Goal: Transaction & Acquisition: Subscribe to service/newsletter

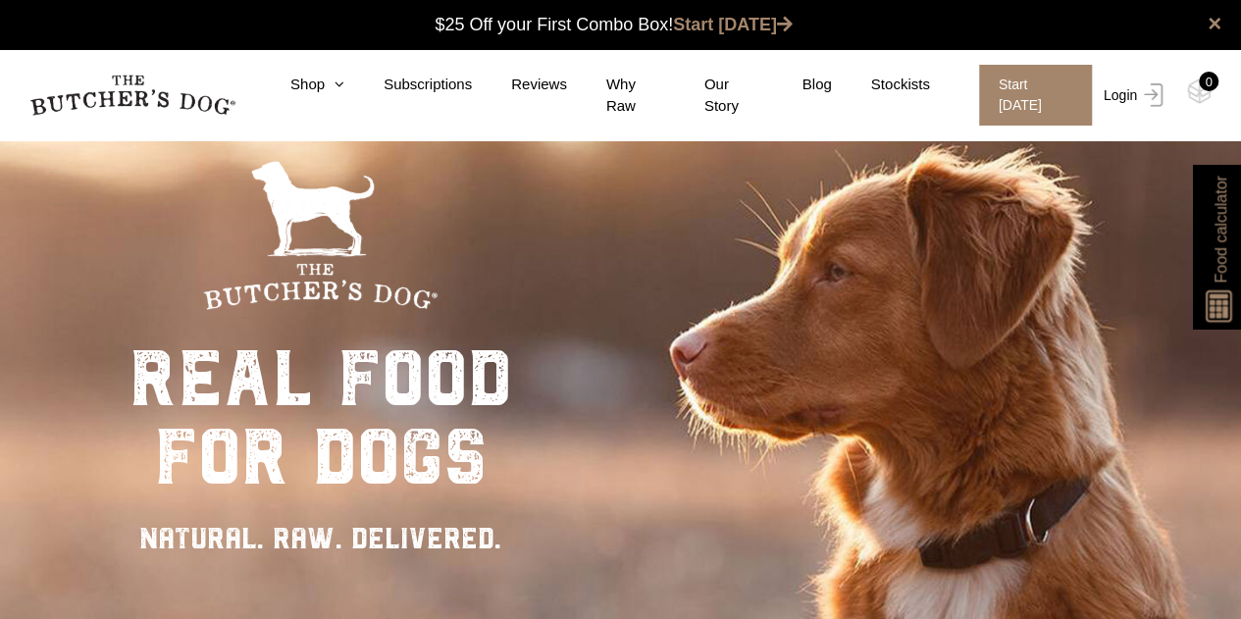
click at [1114, 89] on link "Login" at bounding box center [1131, 95] width 64 height 61
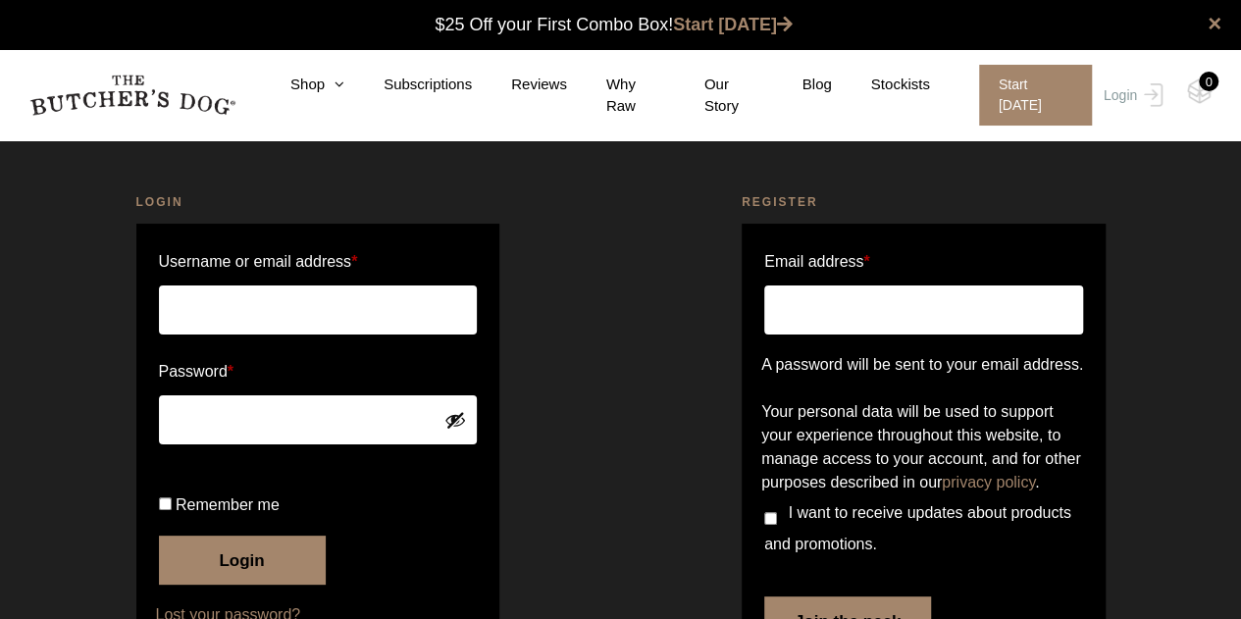
click at [367, 309] on input "Username or email address *" at bounding box center [318, 310] width 319 height 49
type input "[PERSON_NAME][EMAIL_ADDRESS][DOMAIN_NAME]"
click at [461, 417] on button "Show password" at bounding box center [456, 420] width 22 height 22
click at [523, 484] on div "Login Username or email address * fiona@djapouras.com Password * Remember me Lo…" at bounding box center [318, 442] width 606 height 547
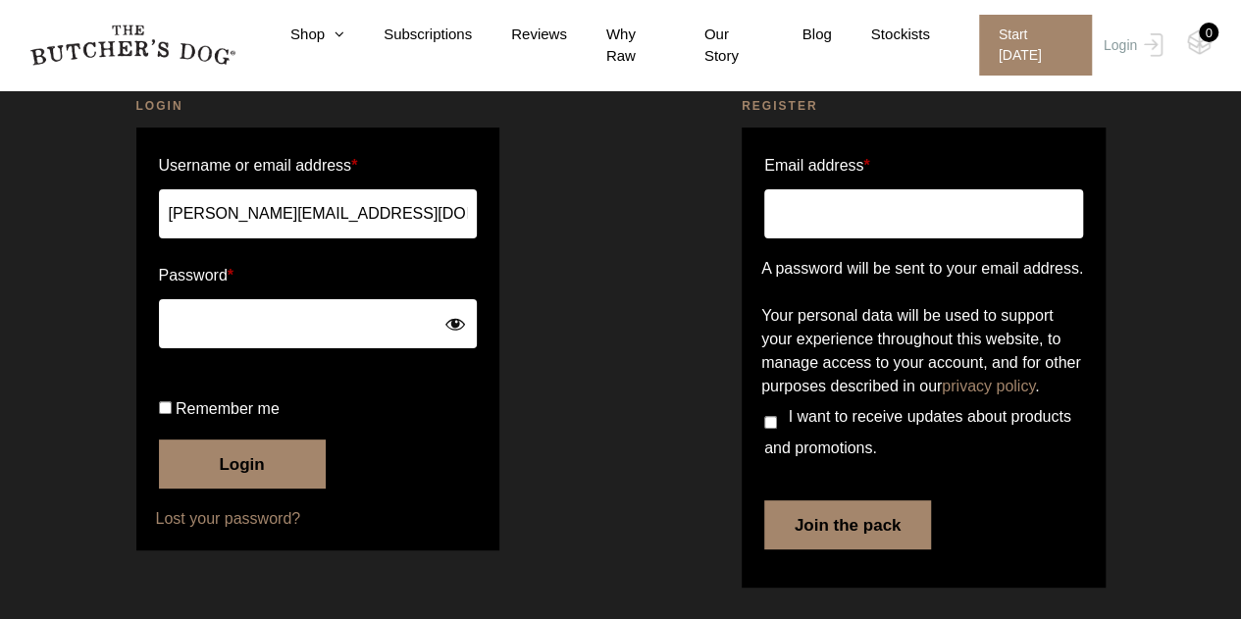
scroll to position [165, 0]
click at [165, 412] on input "Remember me" at bounding box center [165, 407] width 13 height 13
checkbox input "true"
click at [230, 471] on button "Login" at bounding box center [242, 464] width 167 height 49
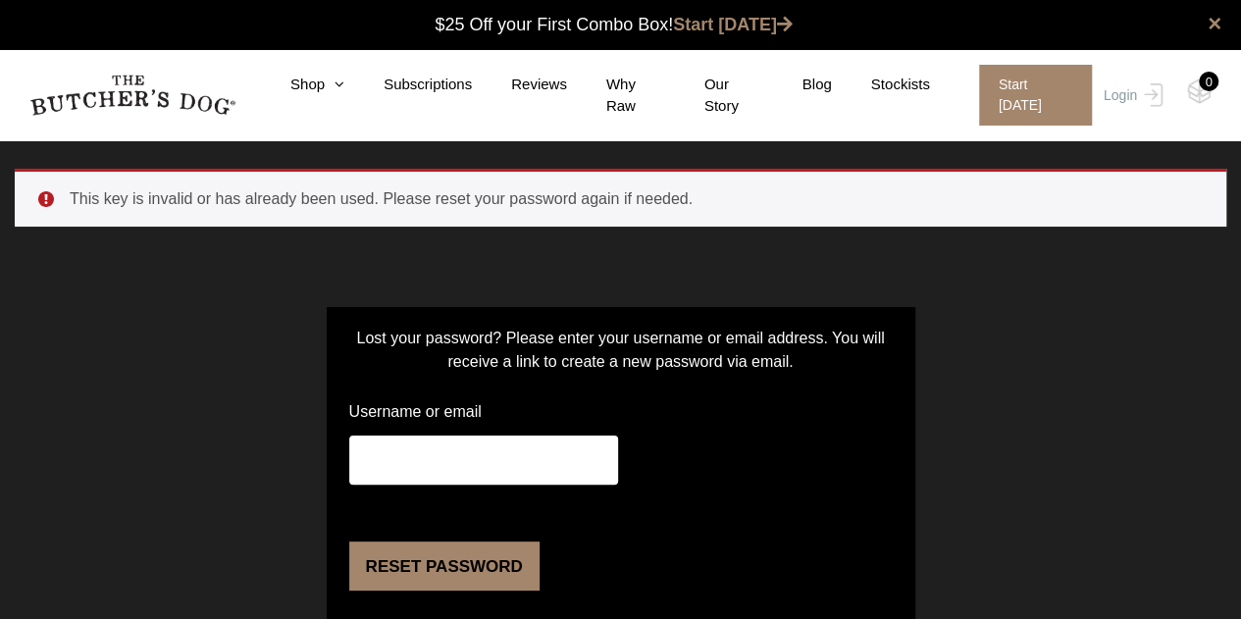
click at [483, 456] on input "Username or email" at bounding box center [483, 460] width 269 height 49
type input "fiona.djapouras"
click at [812, 439] on form "Lost your password? Please enter your username or email address. You will recei…" at bounding box center [621, 466] width 589 height 319
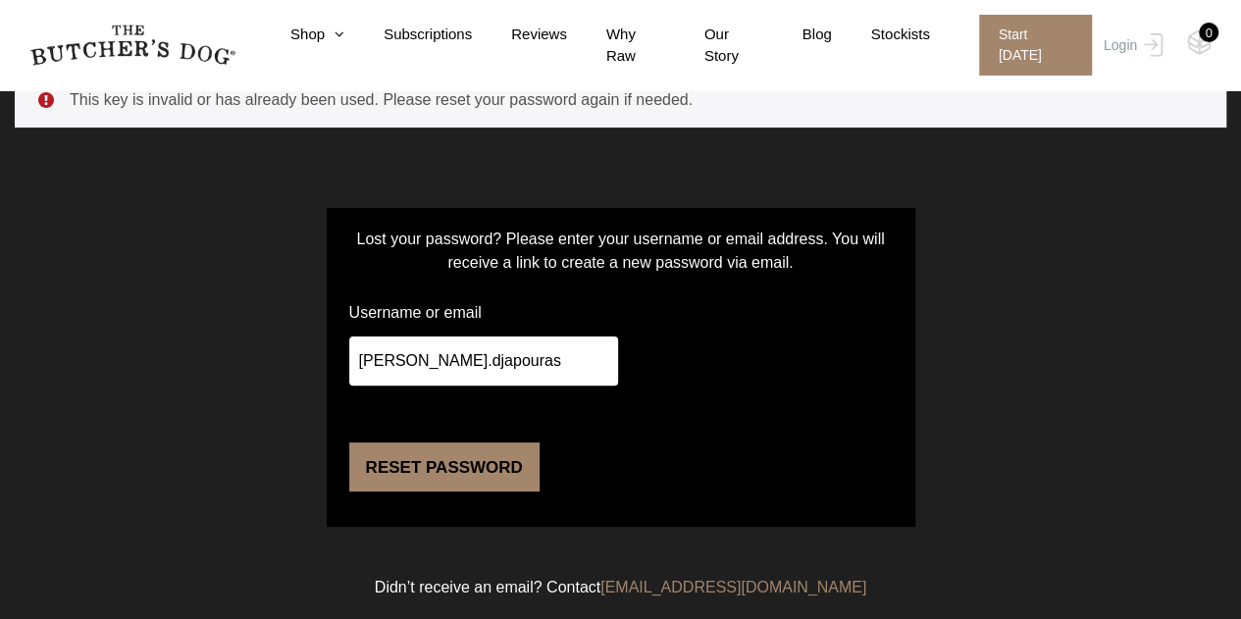
scroll to position [157, 0]
click at [443, 488] on button "Reset password" at bounding box center [444, 467] width 190 height 49
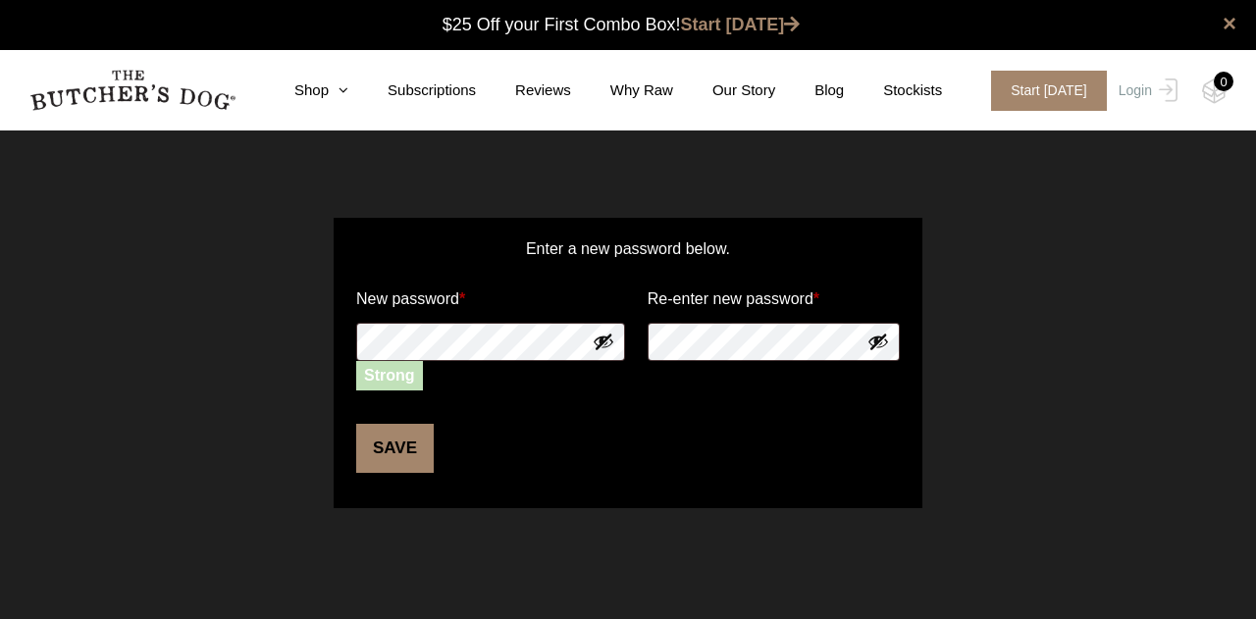
click at [878, 343] on button "Show password" at bounding box center [879, 342] width 22 height 22
click at [604, 347] on button "Show password" at bounding box center [604, 342] width 22 height 22
click at [396, 457] on button "Save" at bounding box center [395, 448] width 78 height 49
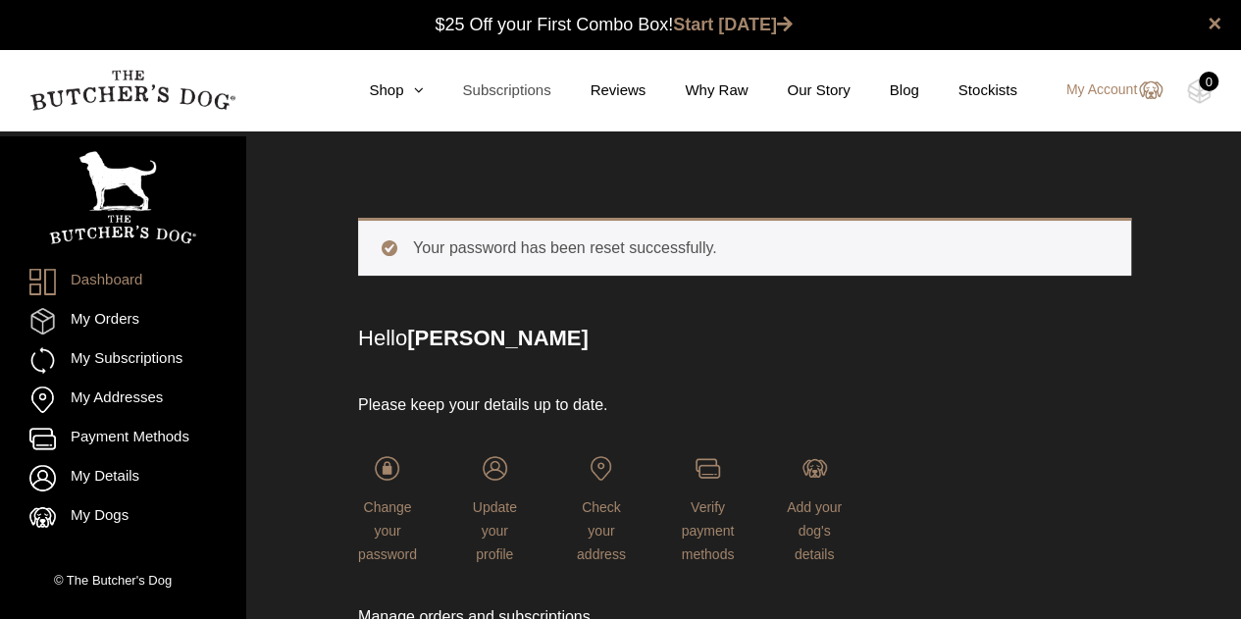
click at [501, 85] on link "Subscriptions" at bounding box center [487, 90] width 128 height 23
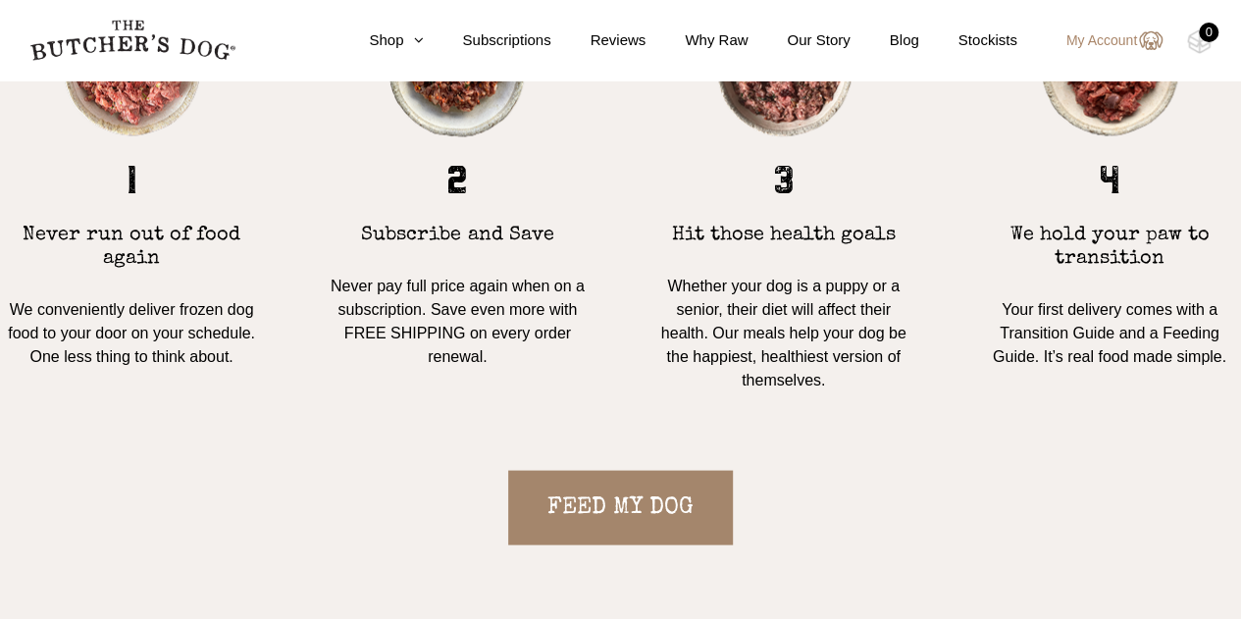
scroll to position [1766, 0]
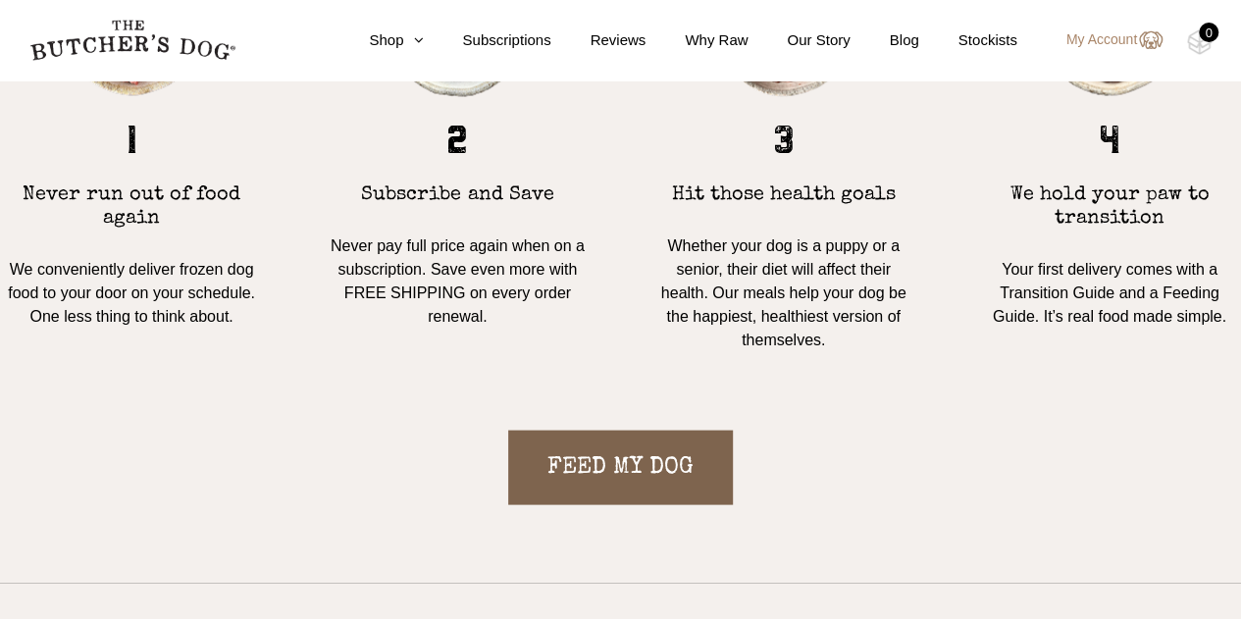
click at [638, 447] on link "FEED MY DOG" at bounding box center [620, 467] width 225 height 75
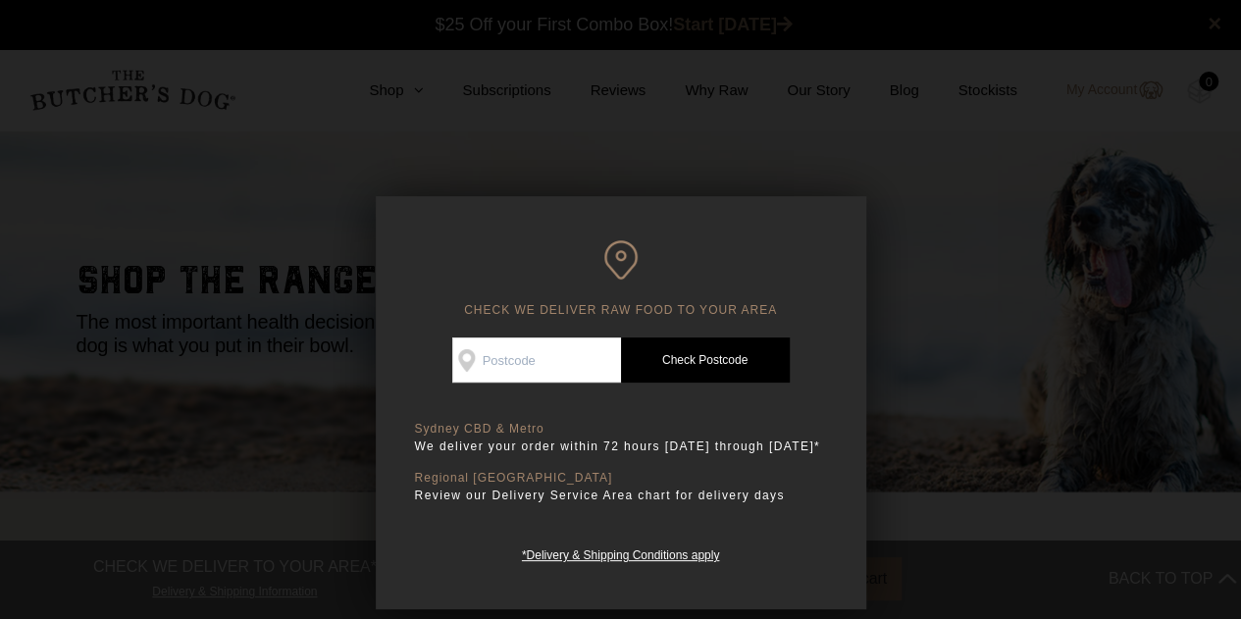
click at [532, 366] on input "Check Availability At" at bounding box center [536, 360] width 169 height 45
type input "2217"
click at [695, 357] on link "Check Postcode" at bounding box center [705, 360] width 169 height 45
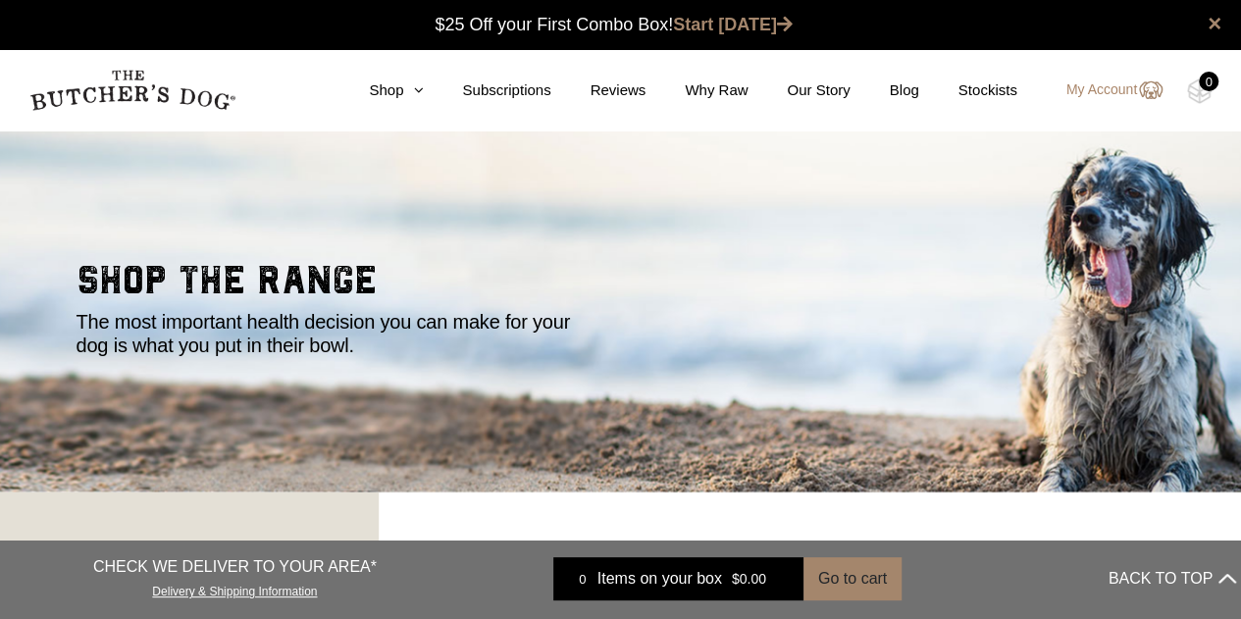
click at [715, 354] on div "shop the range The most important health decision you can make for your dog is …" at bounding box center [621, 309] width 1089 height 96
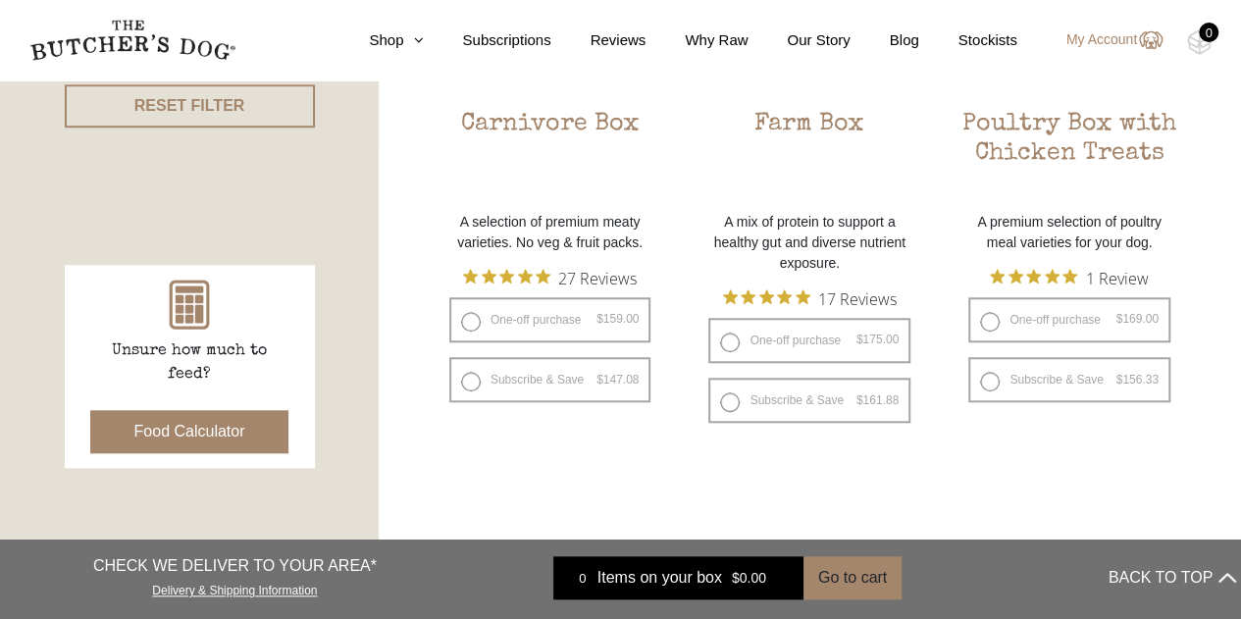
scroll to position [746, 0]
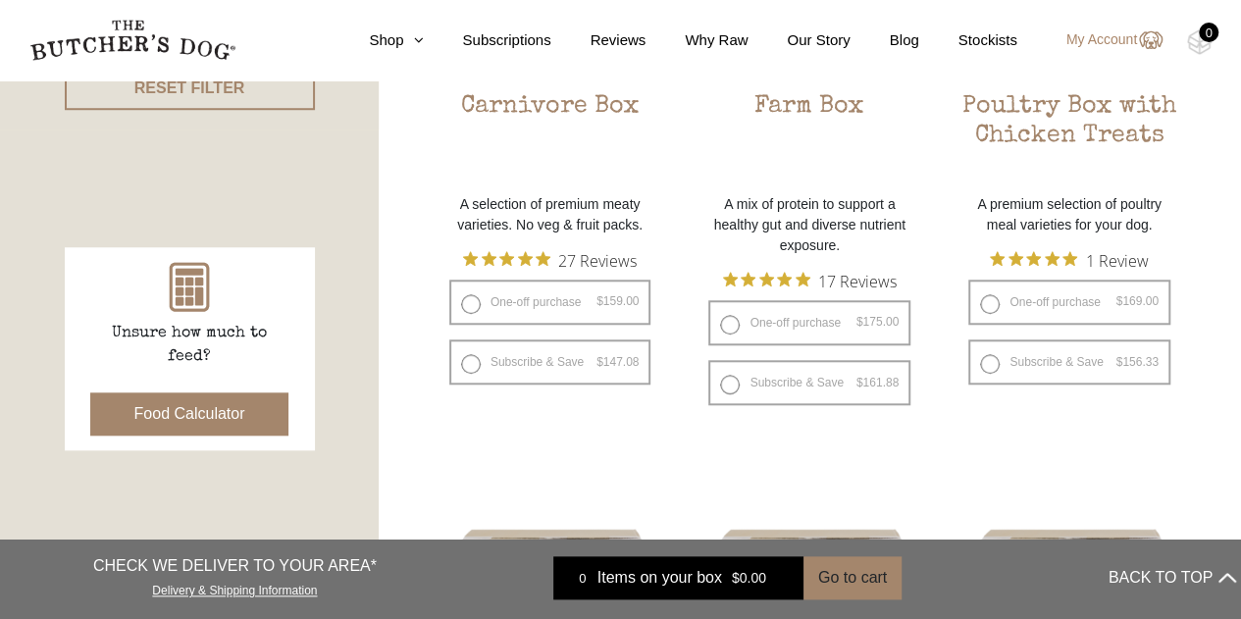
click at [177, 409] on button "Food Calculator" at bounding box center [189, 414] width 199 height 43
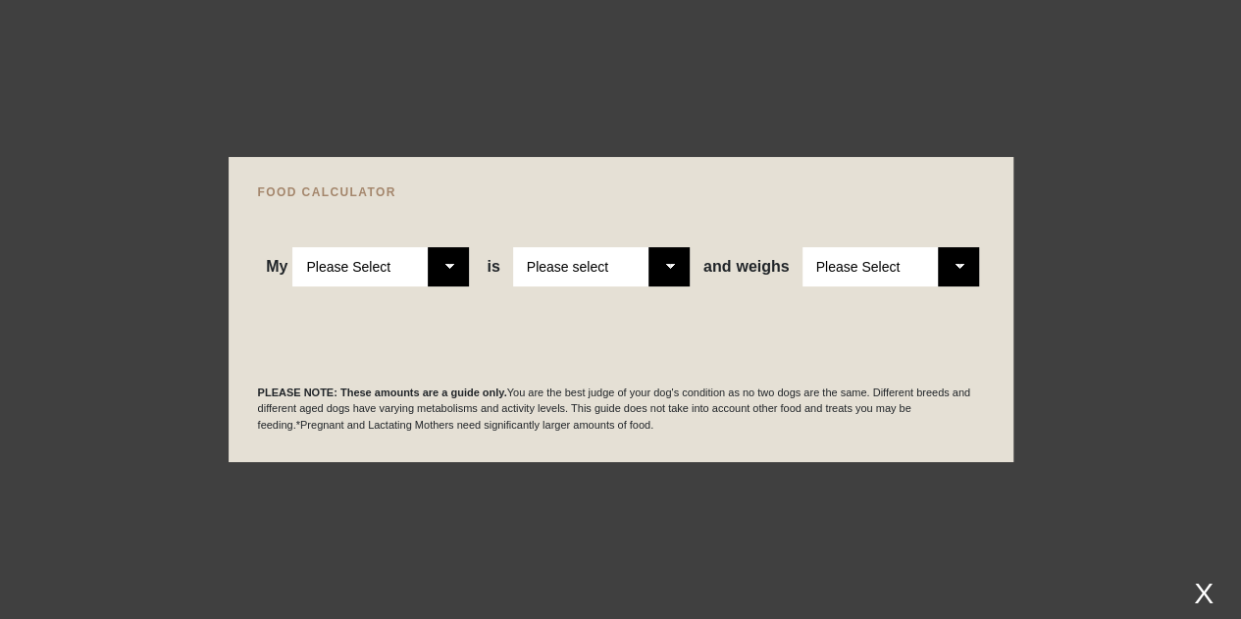
click at [446, 262] on select "Please Select Adult Dog Puppy" at bounding box center [380, 266] width 177 height 39
select select "puppy"
click at [293, 247] on select "Please Select Adult Dog Puppy" at bounding box center [380, 266] width 177 height 39
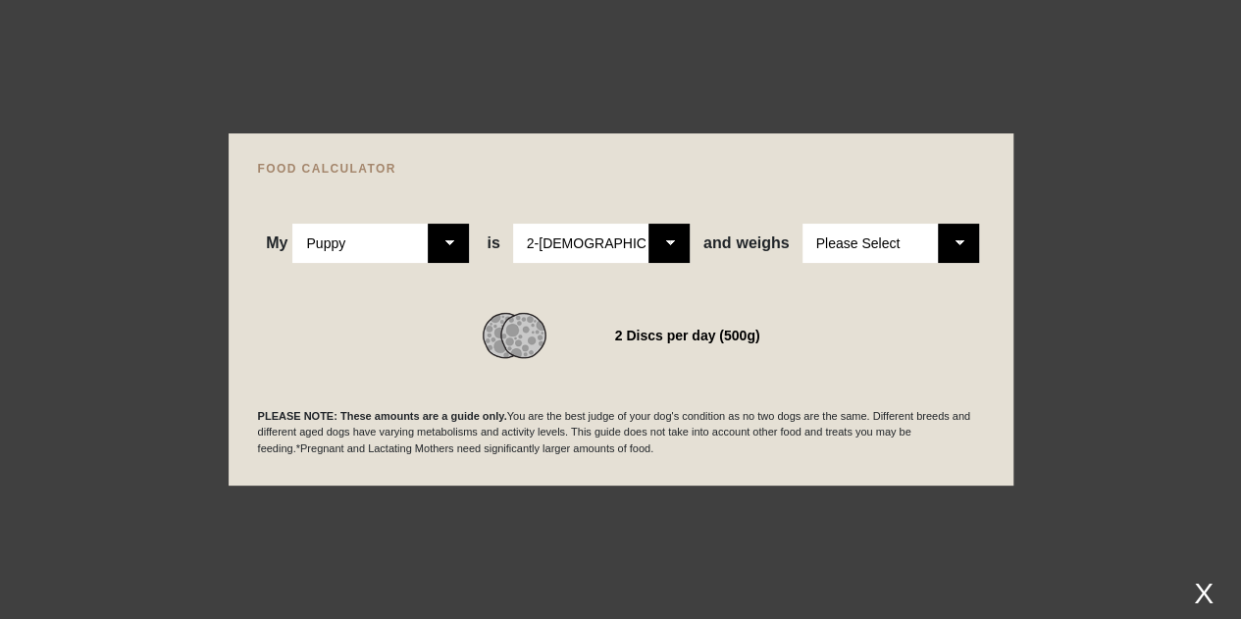
click at [664, 231] on select "Please Select 2-4 months old 4-5 months old 6-8 months old 8-12 months old" at bounding box center [601, 243] width 177 height 39
select select "12"
click at [514, 224] on select "Please Select 2-4 months old 4-5 months old 6-8 months old 8-12 months old" at bounding box center [601, 243] width 177 height 39
click at [963, 241] on select "Please Select 1kg 2kg 3kg 4kg 5kg 6kg 7kg 8kg 9kg 10kg 11kg 12kg 13kg 14kg 15kg…" at bounding box center [891, 243] width 177 height 39
select select "19"
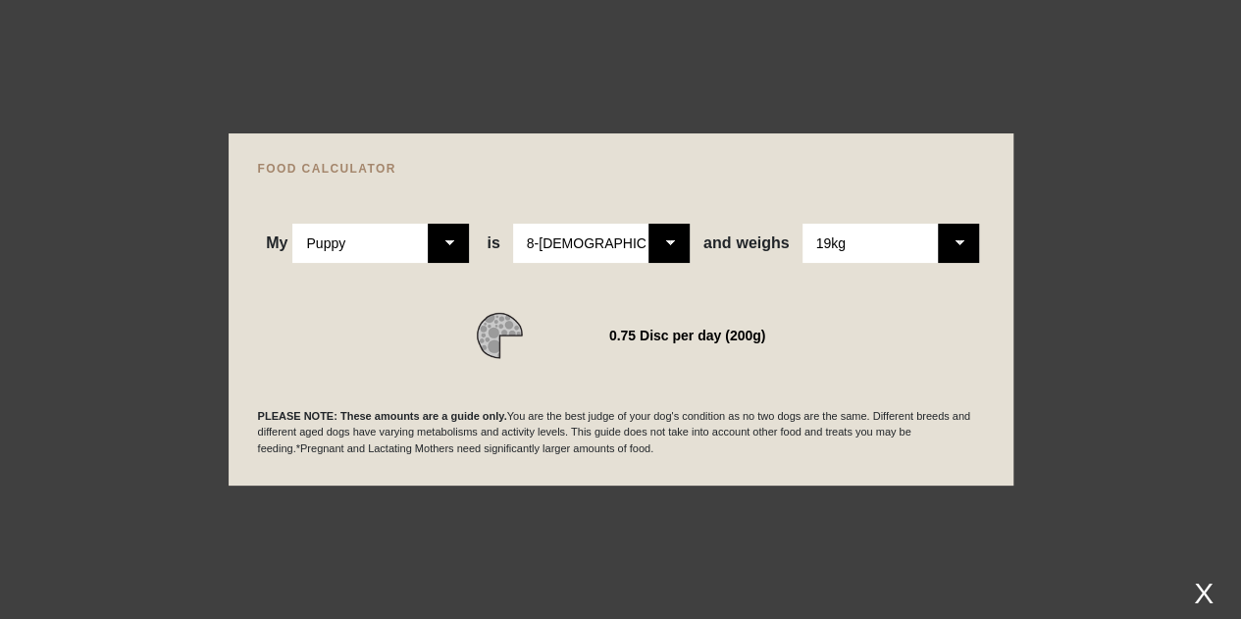
click at [803, 224] on select "Please Select 1kg 2kg 3kg 4kg 5kg 6kg 7kg 8kg 9kg 10kg 11kg 12kg 13kg 14kg 15kg…" at bounding box center [891, 243] width 177 height 39
click at [663, 455] on p "PLEASE NOTE: These amounts are a guide only. You are the best judge of your dog…" at bounding box center [621, 432] width 726 height 49
click at [905, 527] on div at bounding box center [620, 309] width 1241 height 619
click at [1205, 593] on div "X" at bounding box center [1203, 593] width 35 height 32
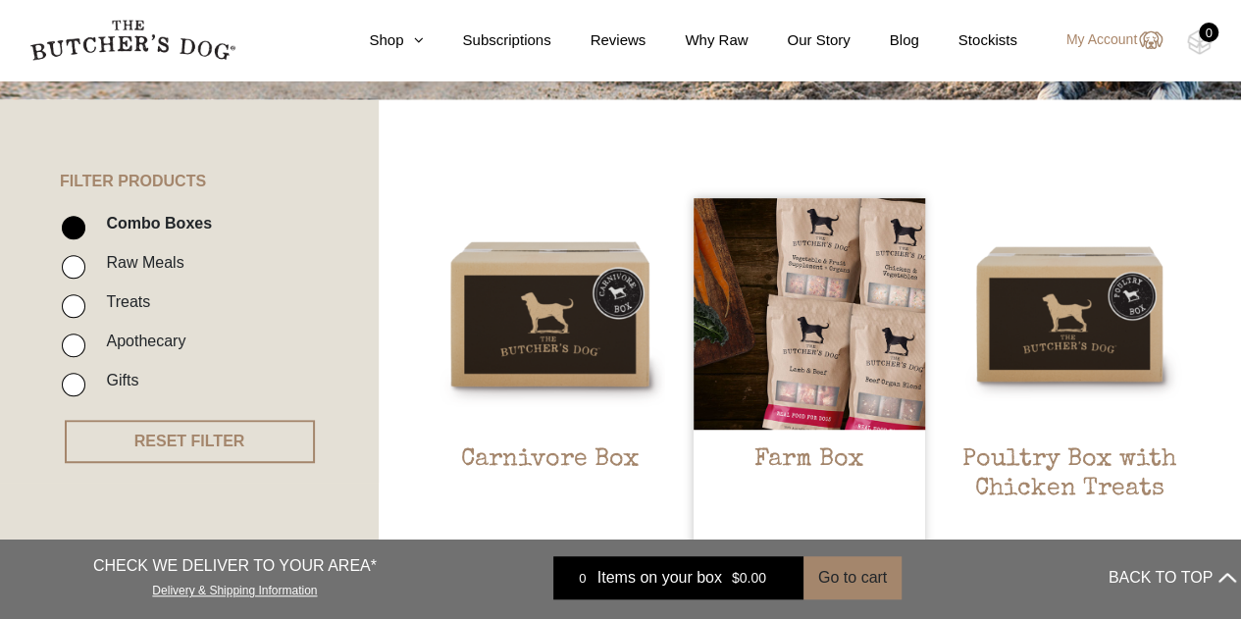
scroll to position [432, 0]
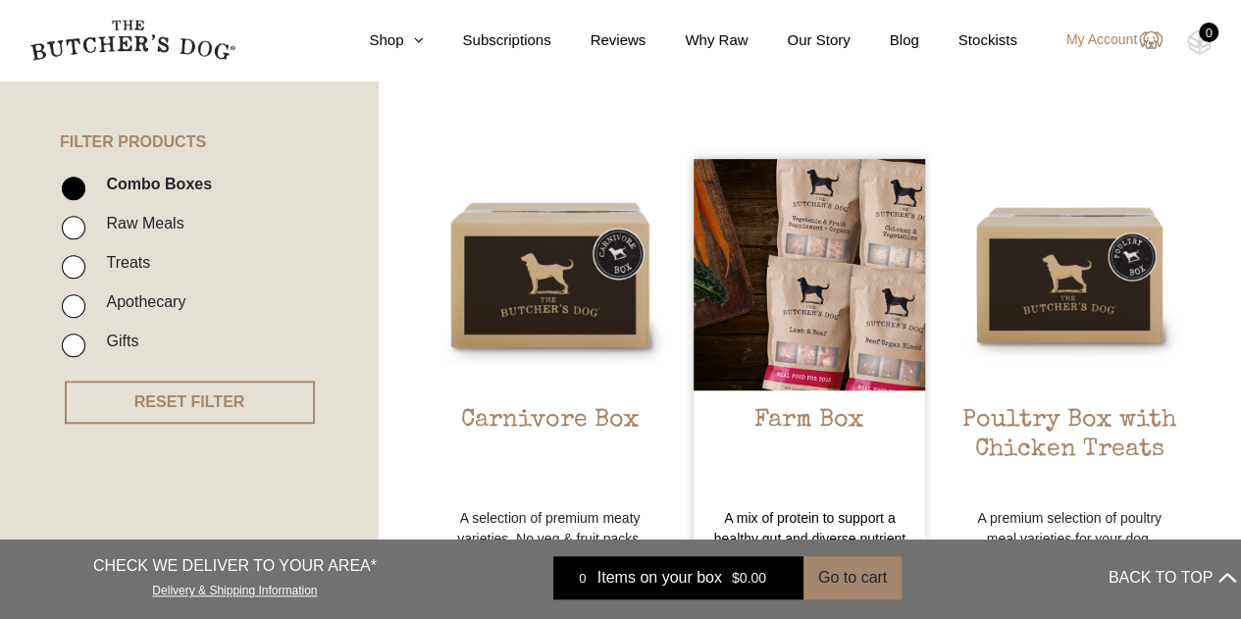
click at [832, 341] on img at bounding box center [810, 275] width 232 height 232
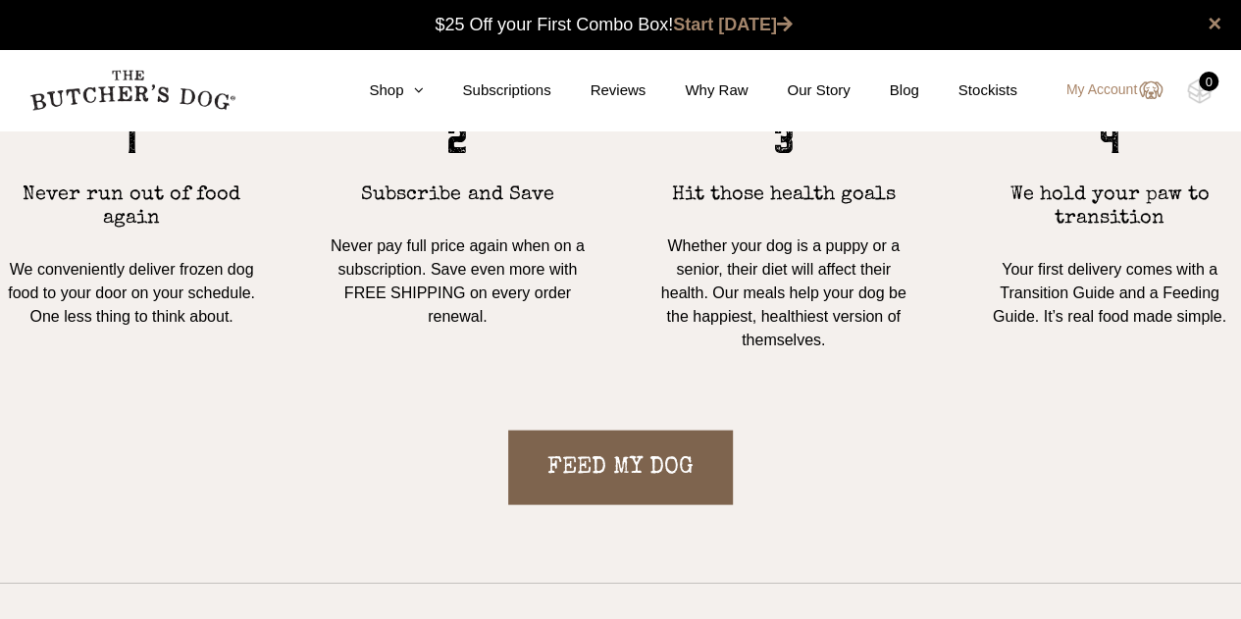
click at [613, 467] on link "FEED MY DOG" at bounding box center [620, 467] width 225 height 75
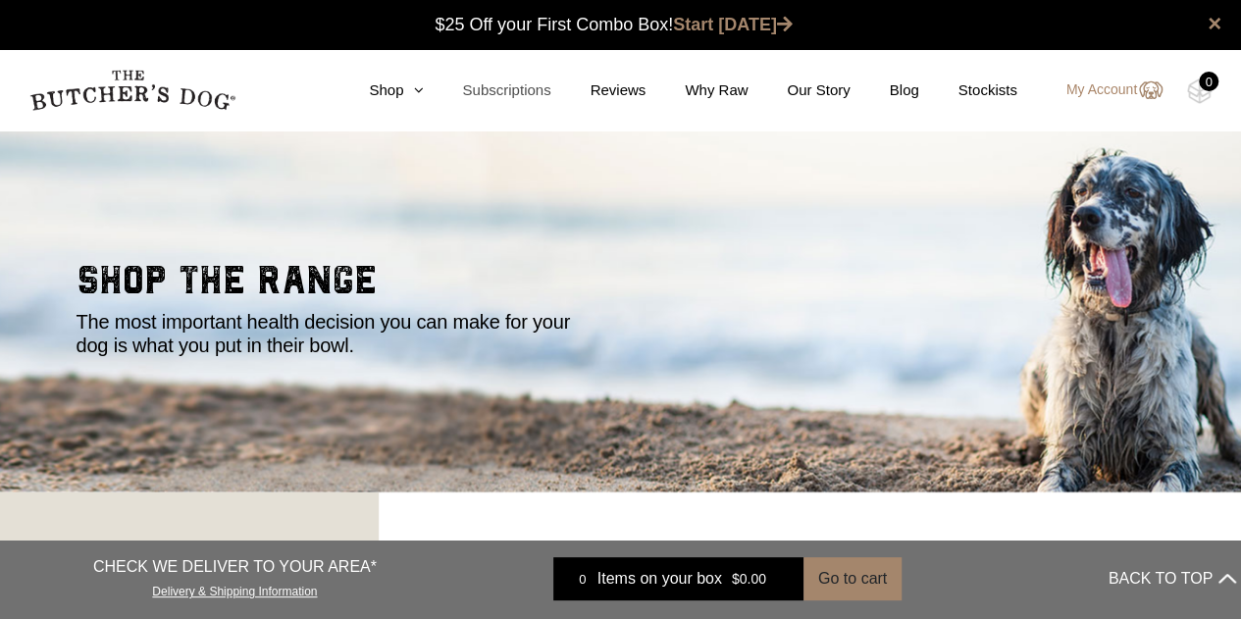
click at [533, 101] on link "Subscriptions" at bounding box center [487, 90] width 128 height 23
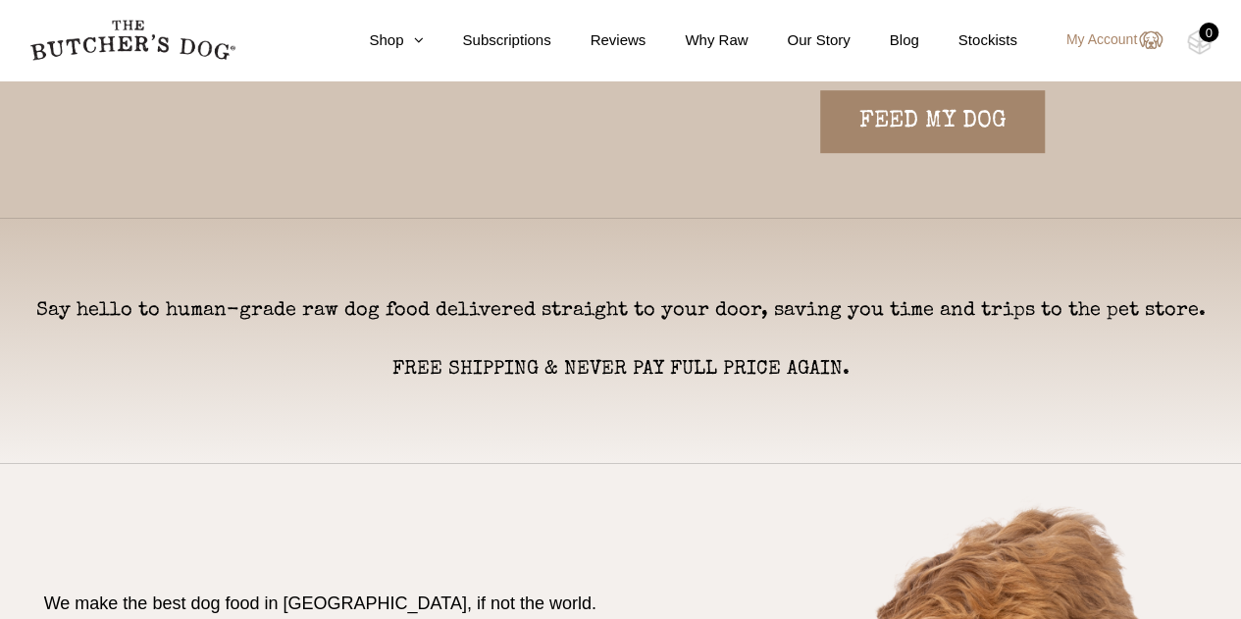
scroll to position [562, 0]
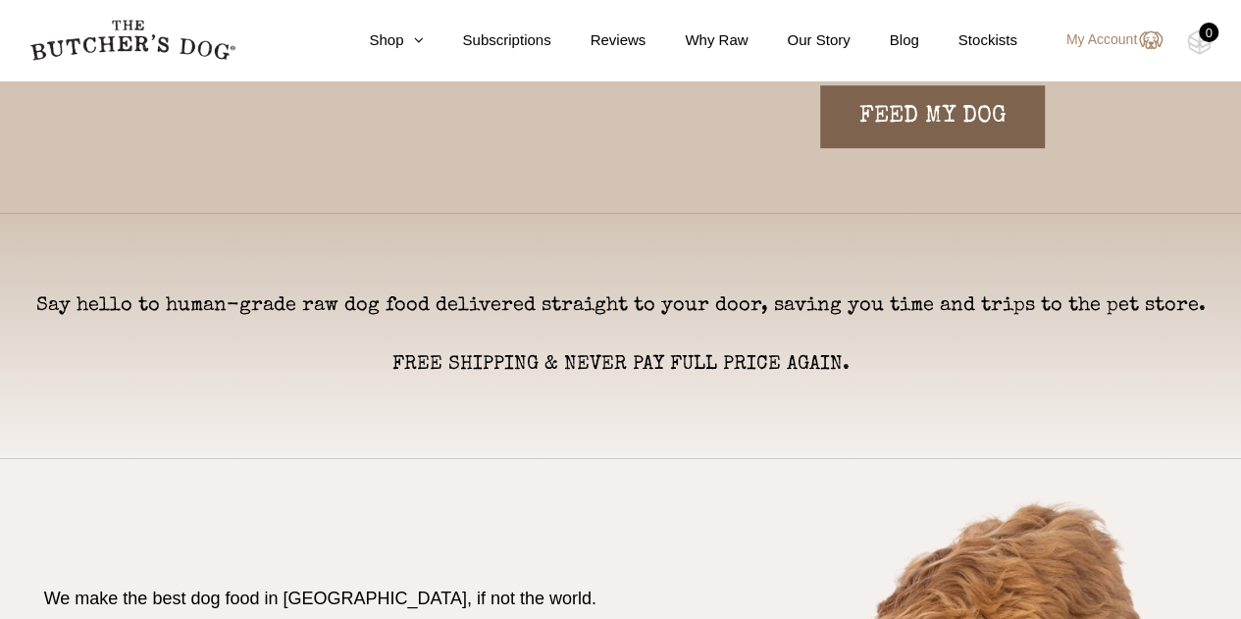
click at [951, 118] on link "FEED MY DOG" at bounding box center [932, 116] width 225 height 63
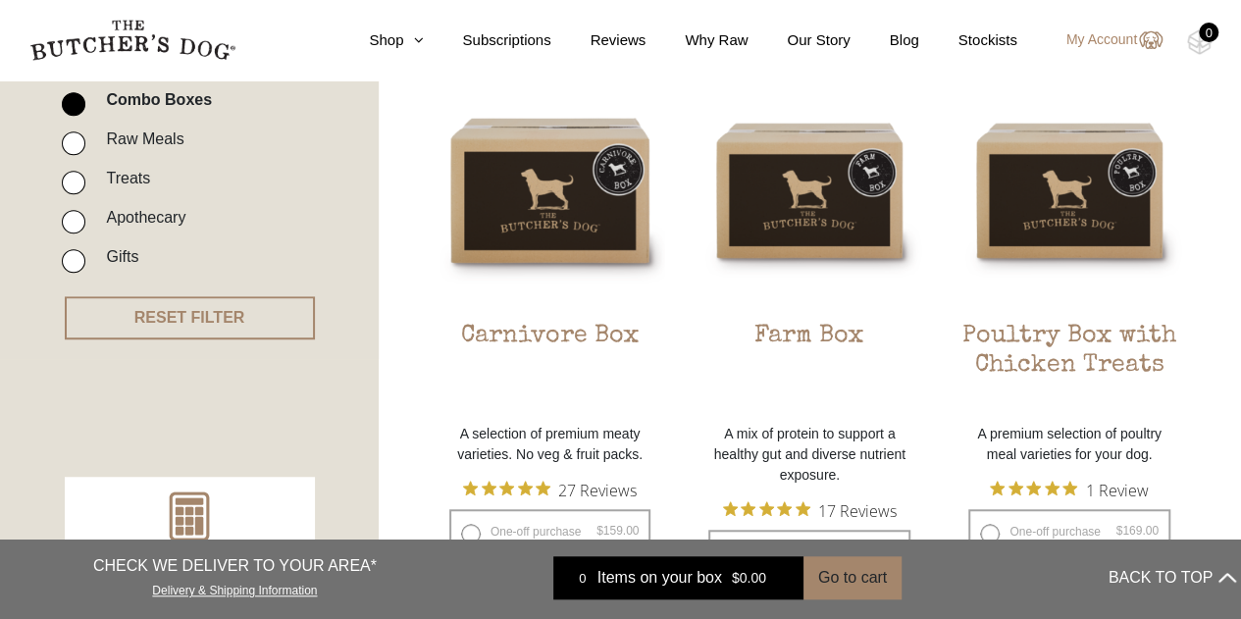
scroll to position [524, 0]
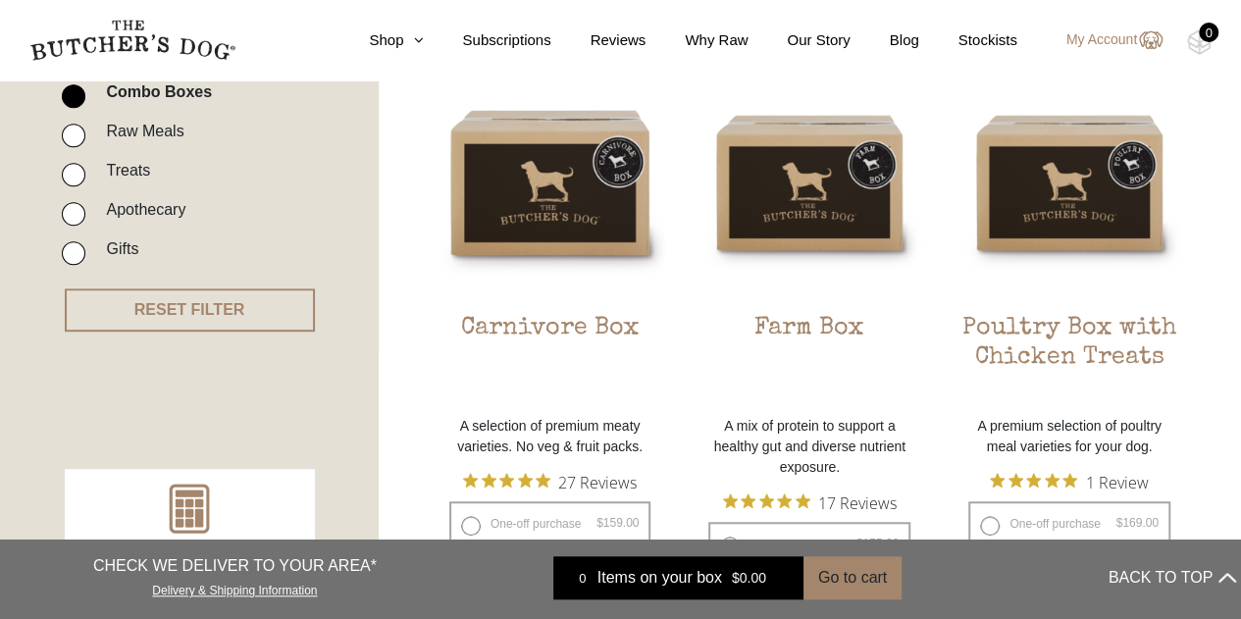
drag, startPoint x: 1248, startPoint y: 103, endPoint x: 1255, endPoint y: 187, distance: 84.7
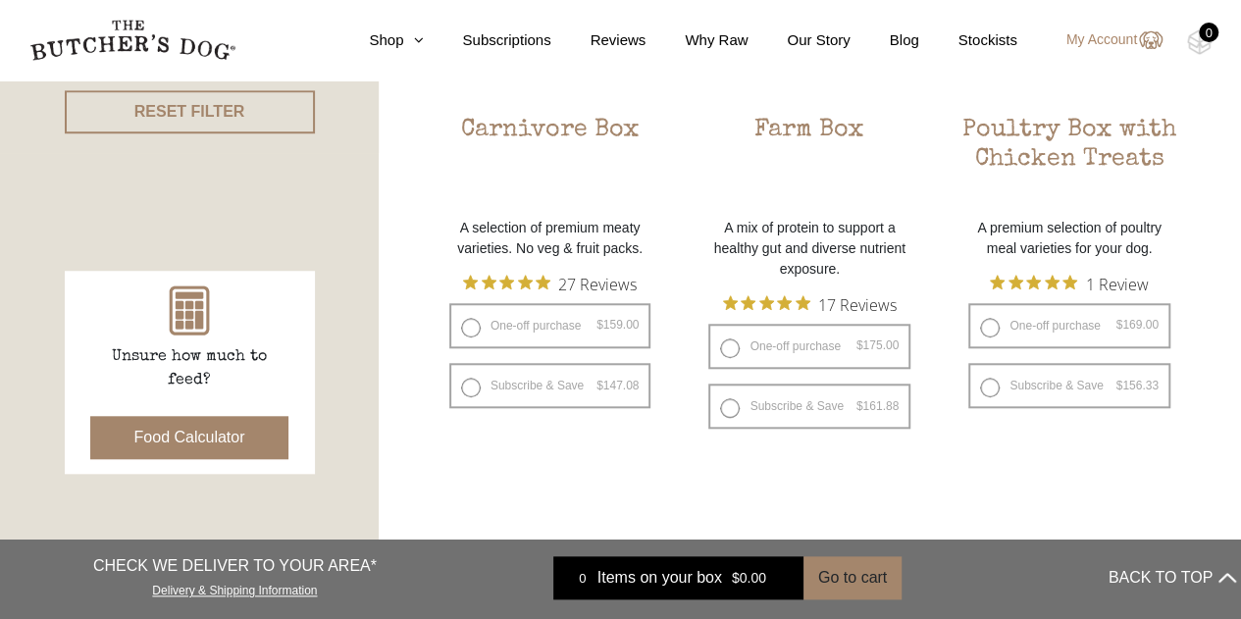
scroll to position [726, 0]
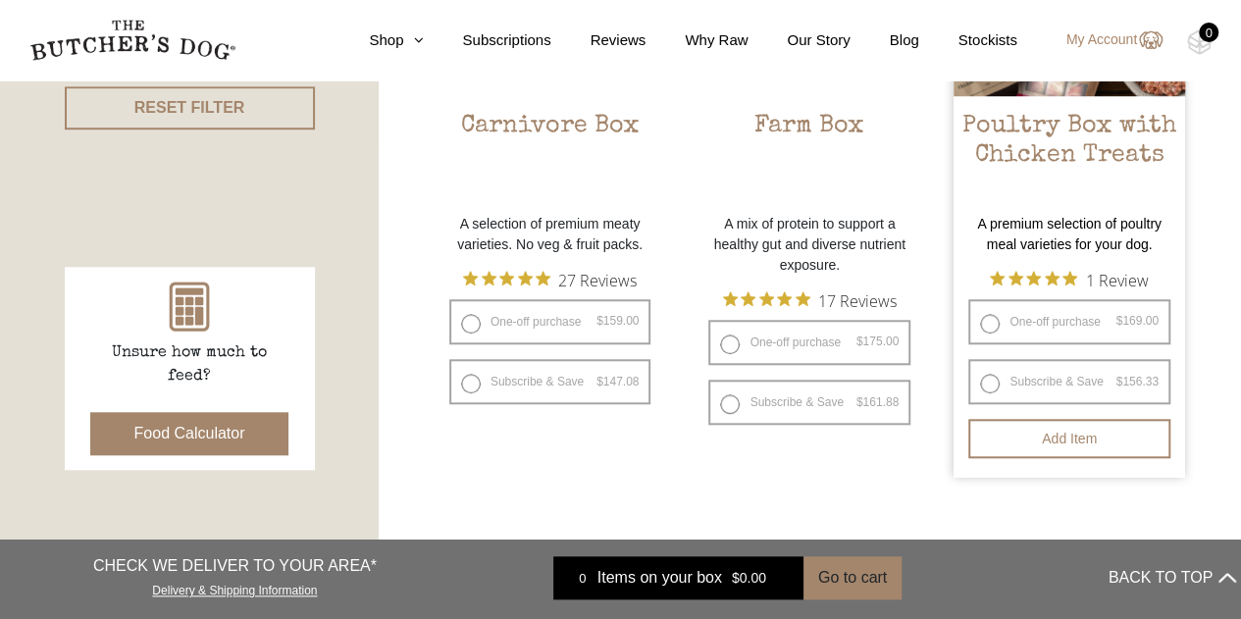
click at [992, 381] on label "Subscribe & Save $ 169.00 Original price was: $169.00. $ 156.33 Current price i…" at bounding box center [1070, 381] width 202 height 45
radio input "true"
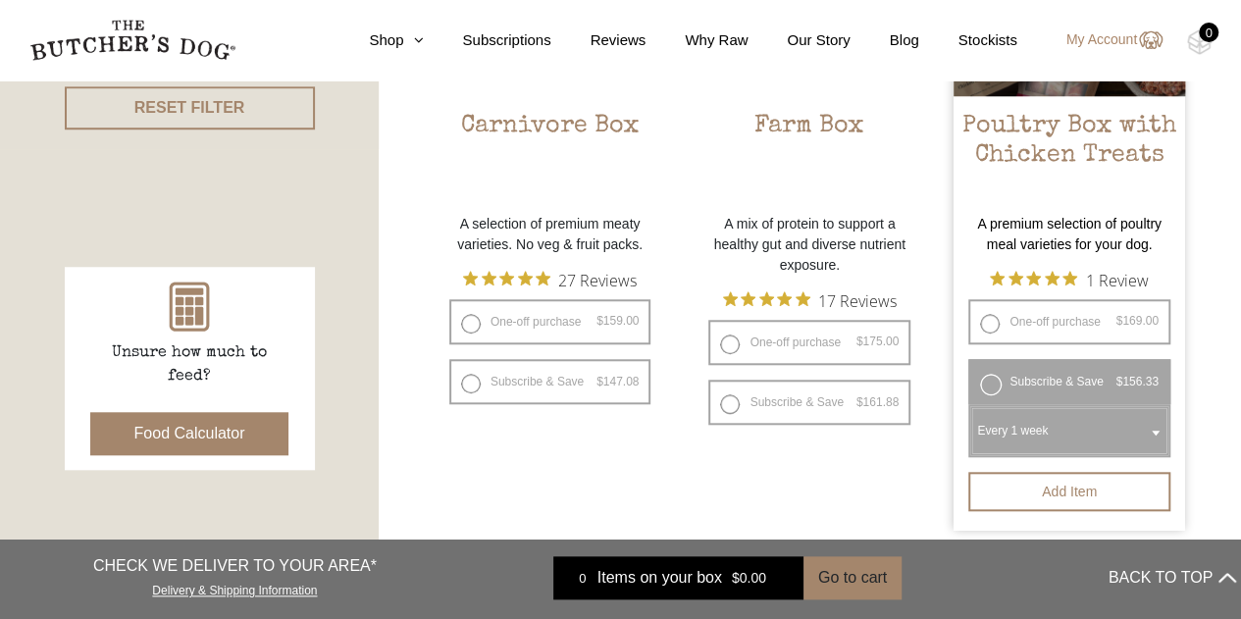
click at [1105, 140] on h2 "Poultry Box with Chicken Treats" at bounding box center [1070, 158] width 232 height 92
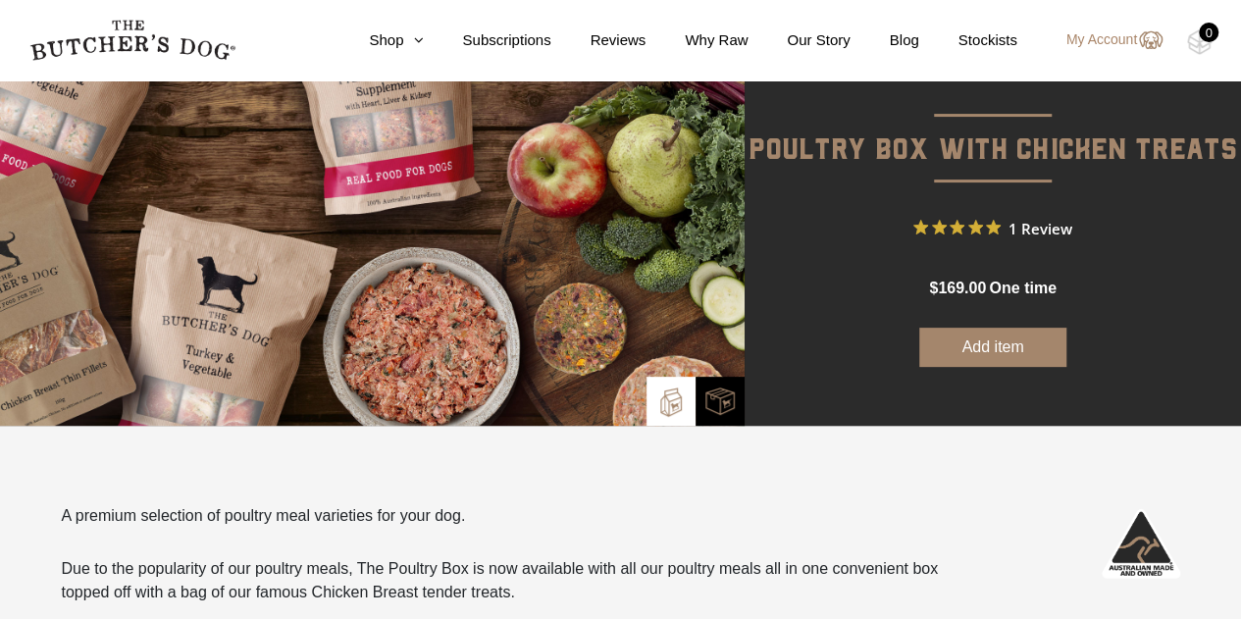
scroll to position [157, 0]
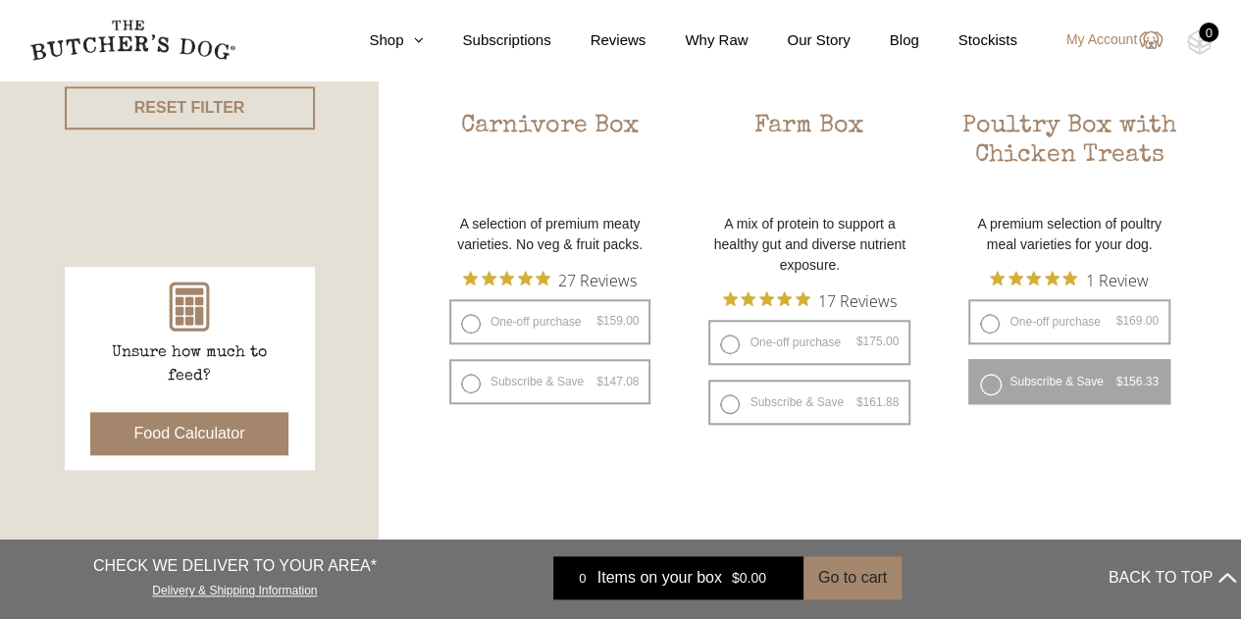
scroll to position [726, 0]
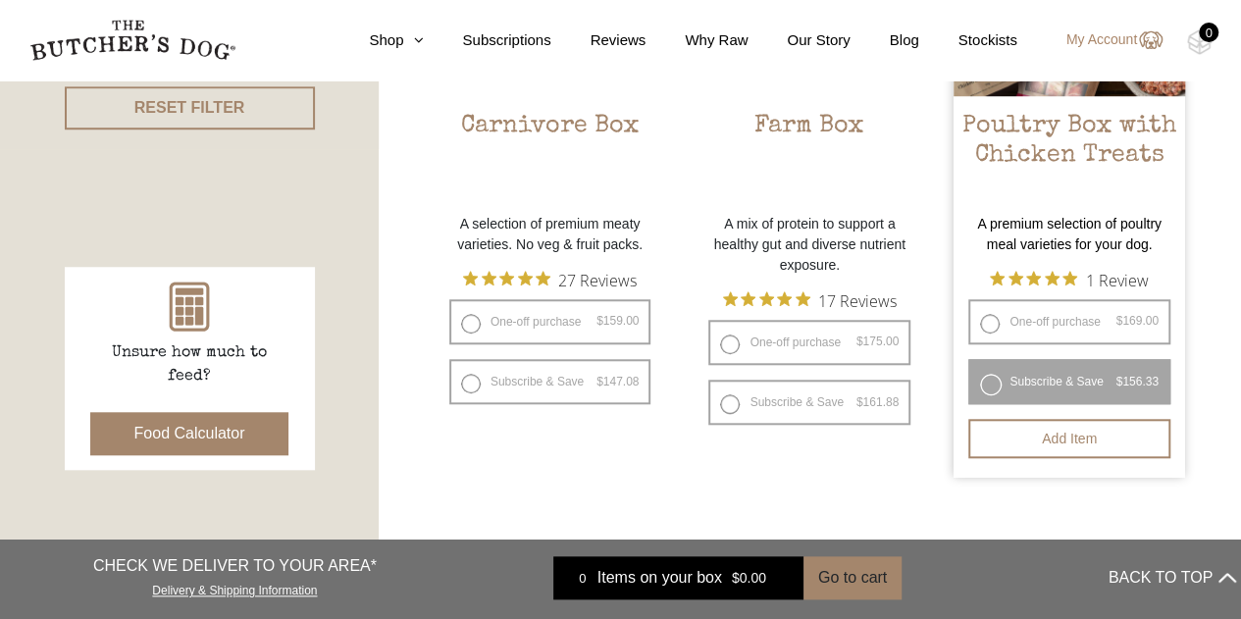
click at [996, 389] on label "Subscribe & Save $ 169.00 Original price was: $169.00. $ 156.33 Current price i…" at bounding box center [1070, 381] width 202 height 45
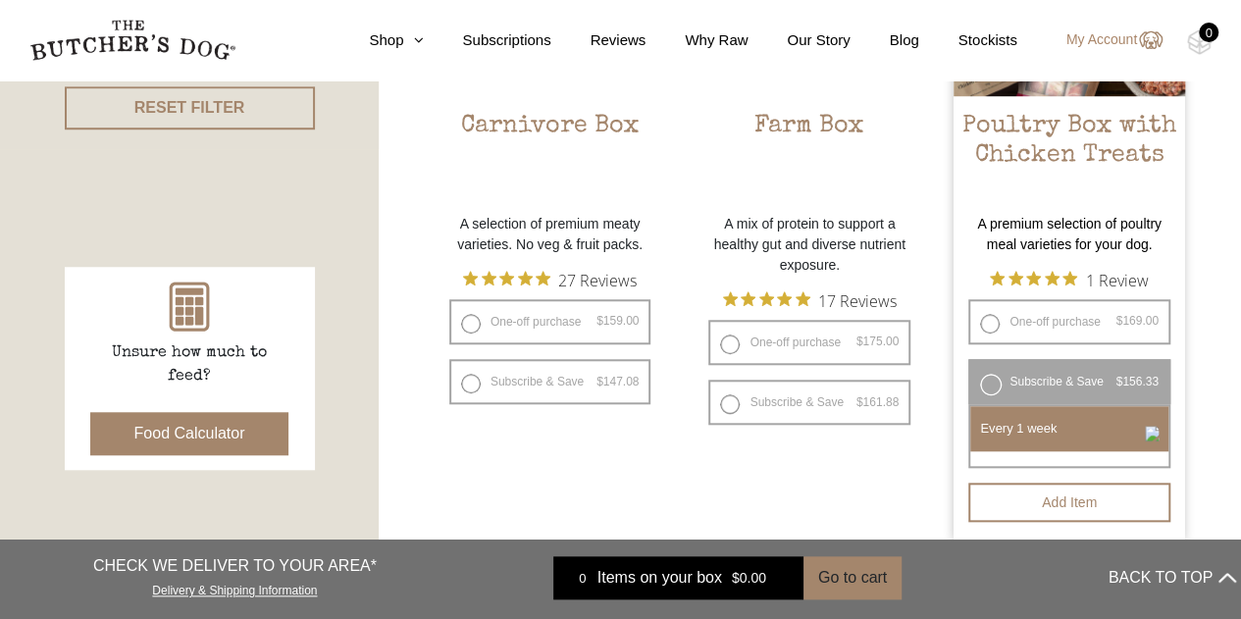
click at [1069, 437] on select "Every 1 week Every 2 weeks Every 3 weeks Every 4 weeks Every 5 weeks Every 6 we…" at bounding box center [1070, 428] width 198 height 45
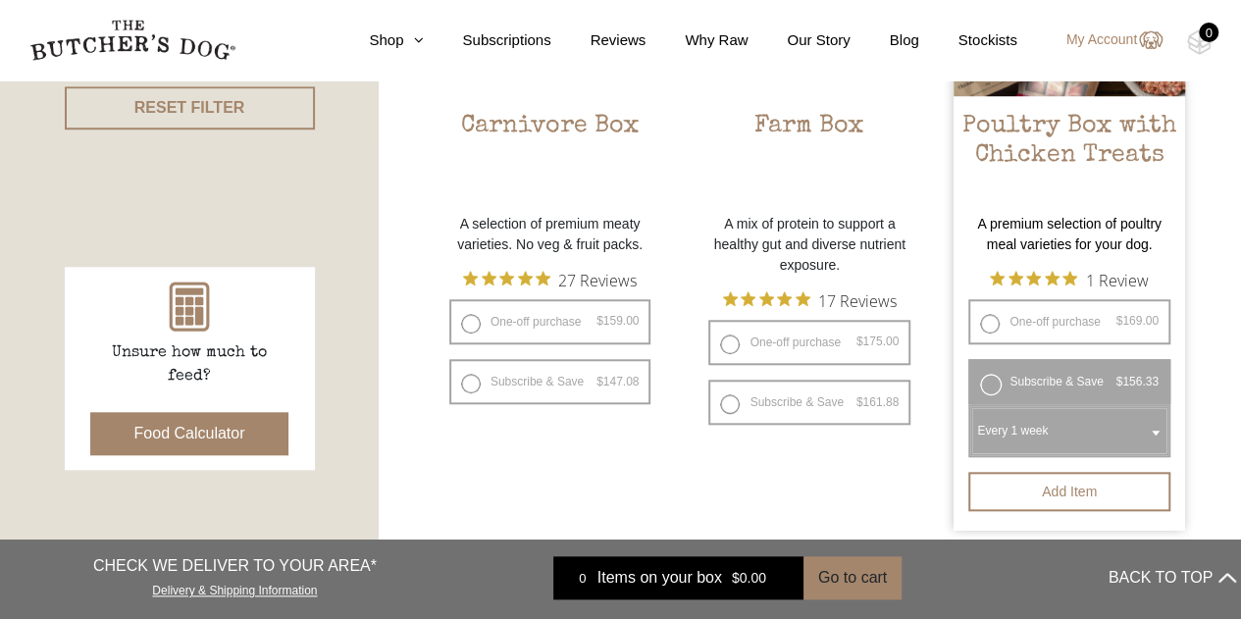
click at [1151, 427] on span at bounding box center [1156, 432] width 20 height 45
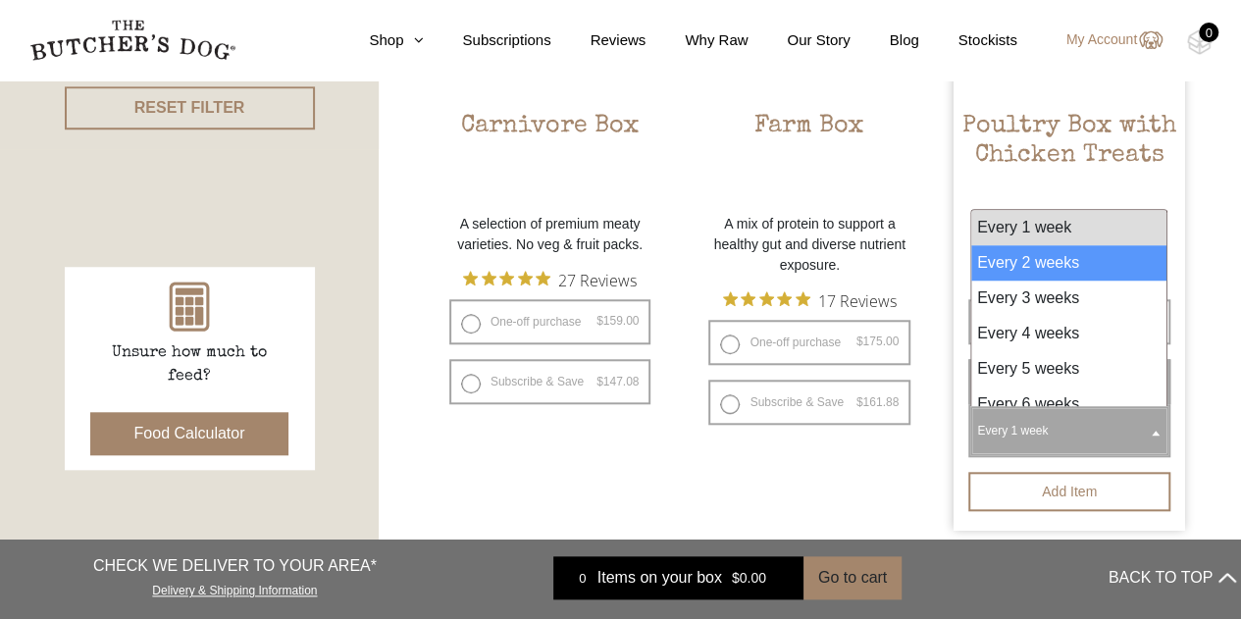
select select "2_week"
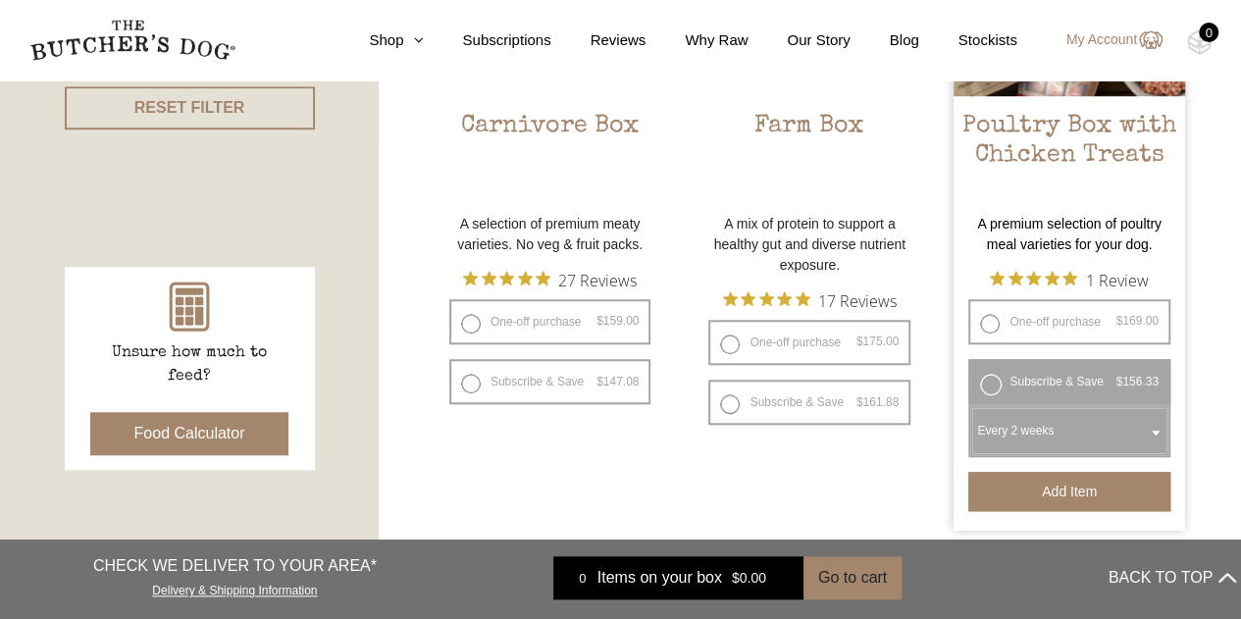
click at [1062, 489] on button "Add item" at bounding box center [1070, 491] width 202 height 39
type button "22537"
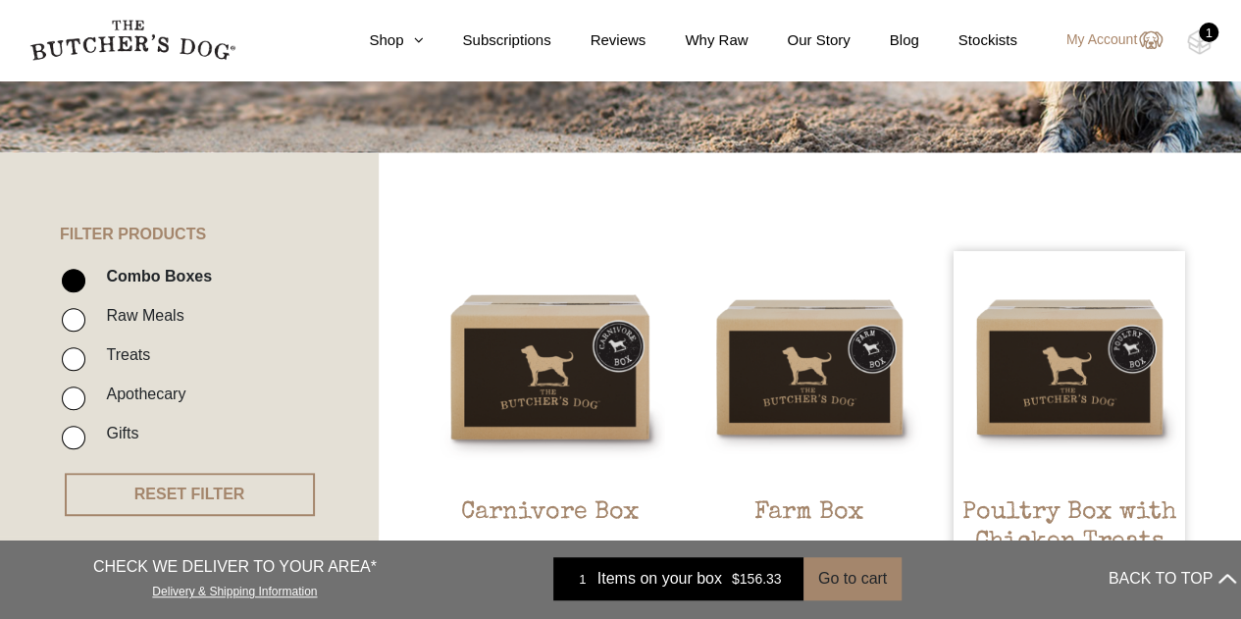
scroll to position [334, 0]
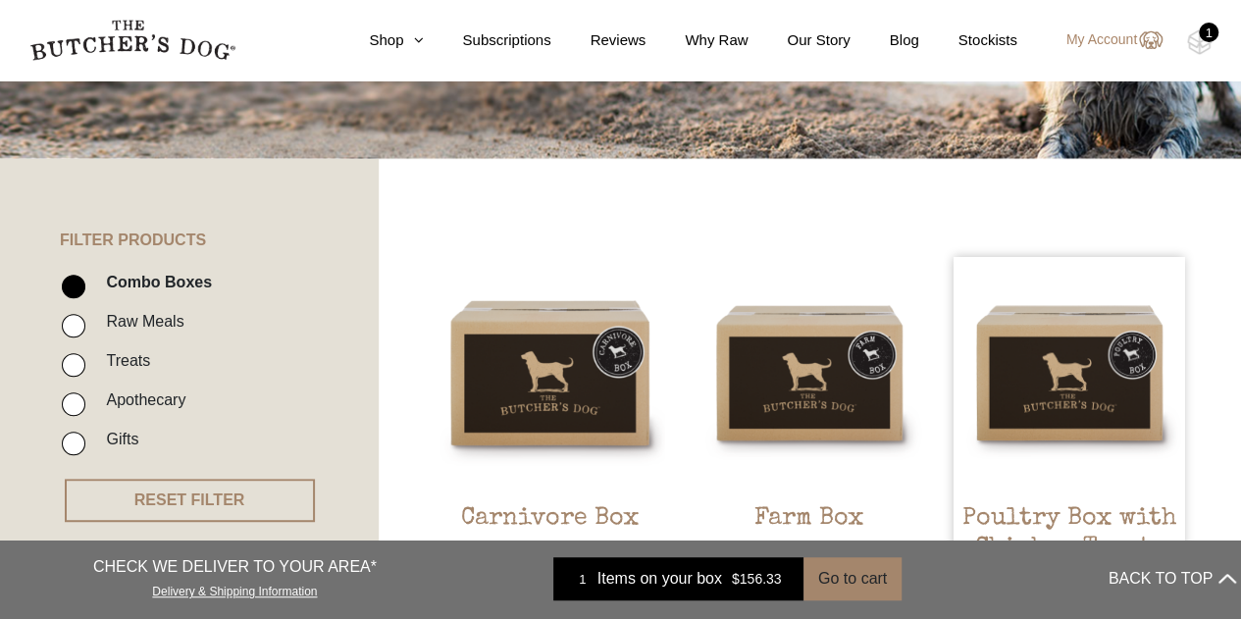
click at [78, 364] on input "Treats" at bounding box center [74, 365] width 24 height 24
checkbox input "true"
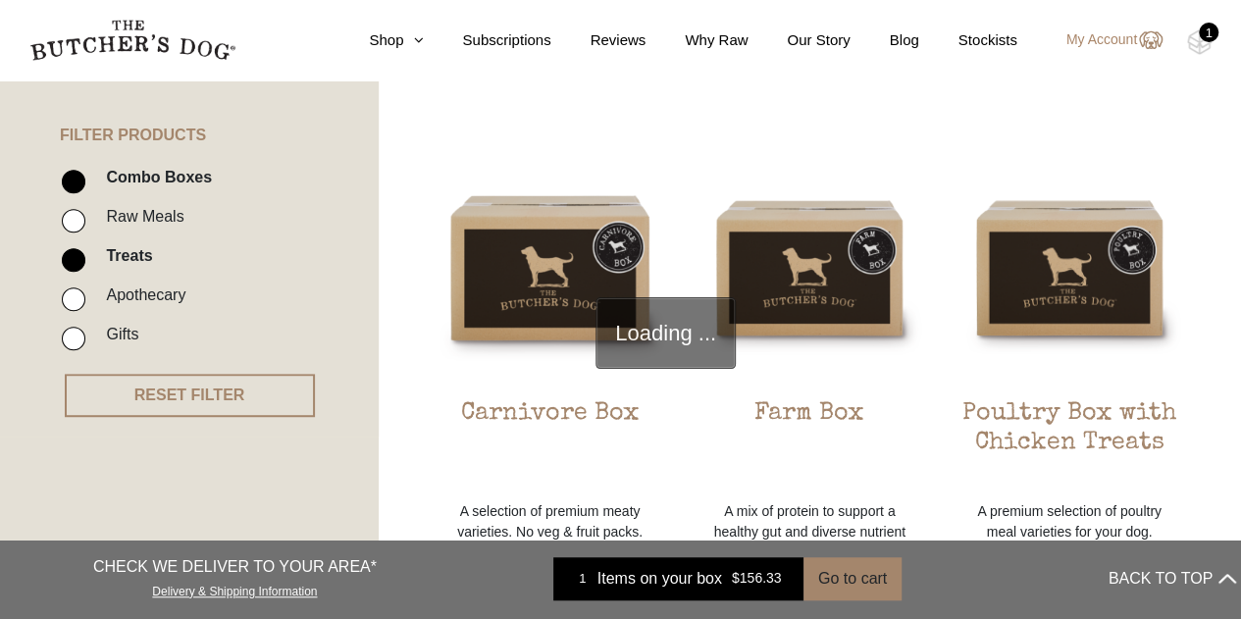
scroll to position [444, 0]
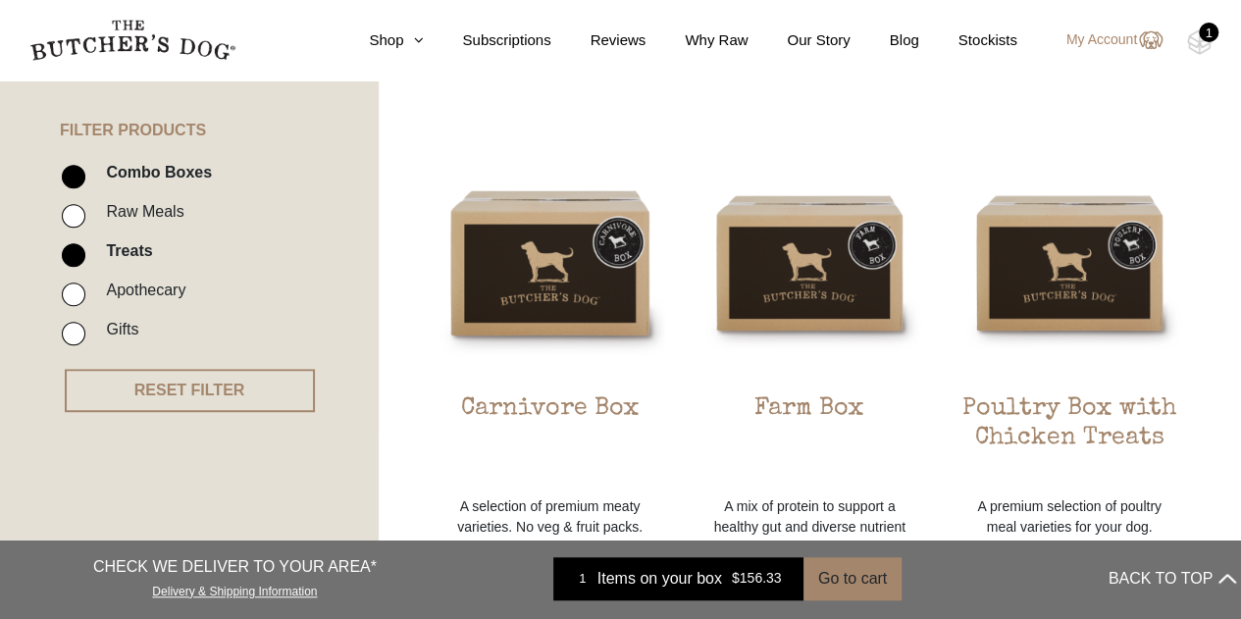
click at [81, 178] on input "Combo Boxes" at bounding box center [74, 177] width 24 height 24
checkbox input "false"
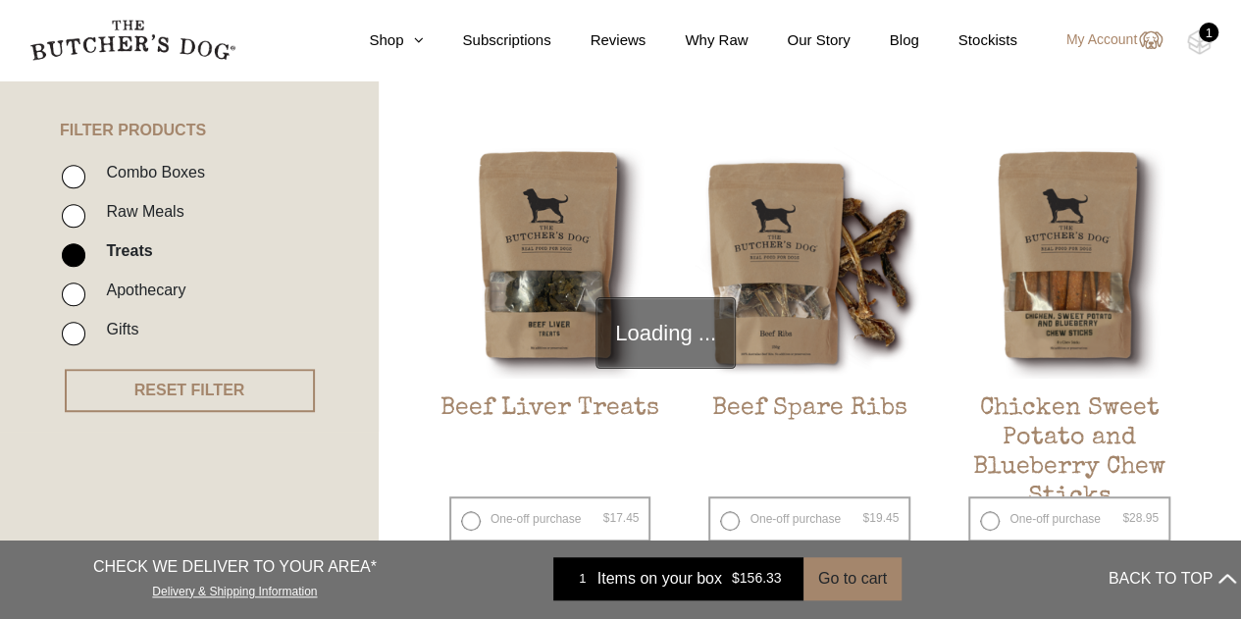
click at [171, 392] on button "RESET FILTER" at bounding box center [190, 390] width 250 height 43
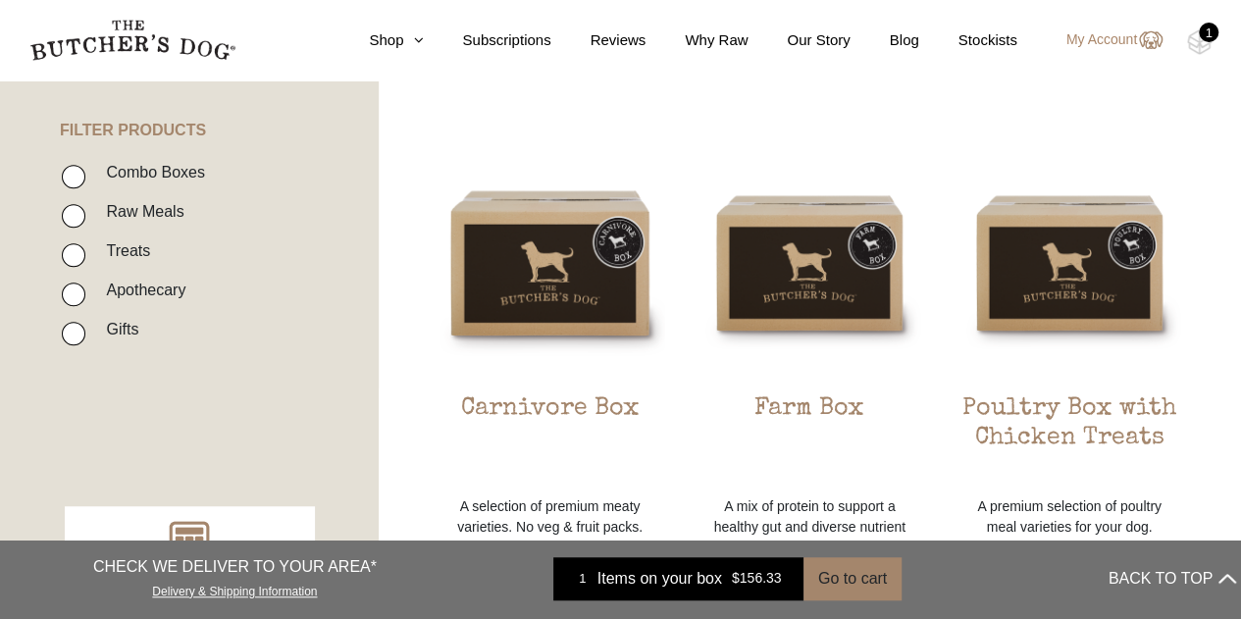
click at [78, 248] on input "Treats" at bounding box center [74, 255] width 24 height 24
checkbox input "true"
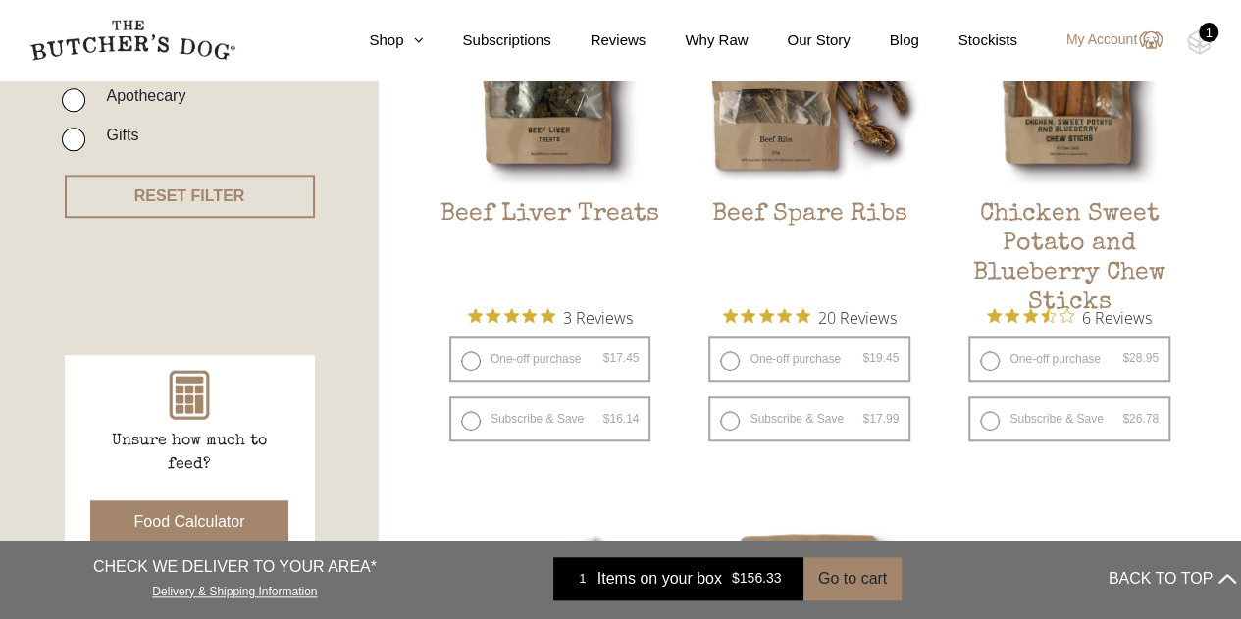
scroll to position [677, 0]
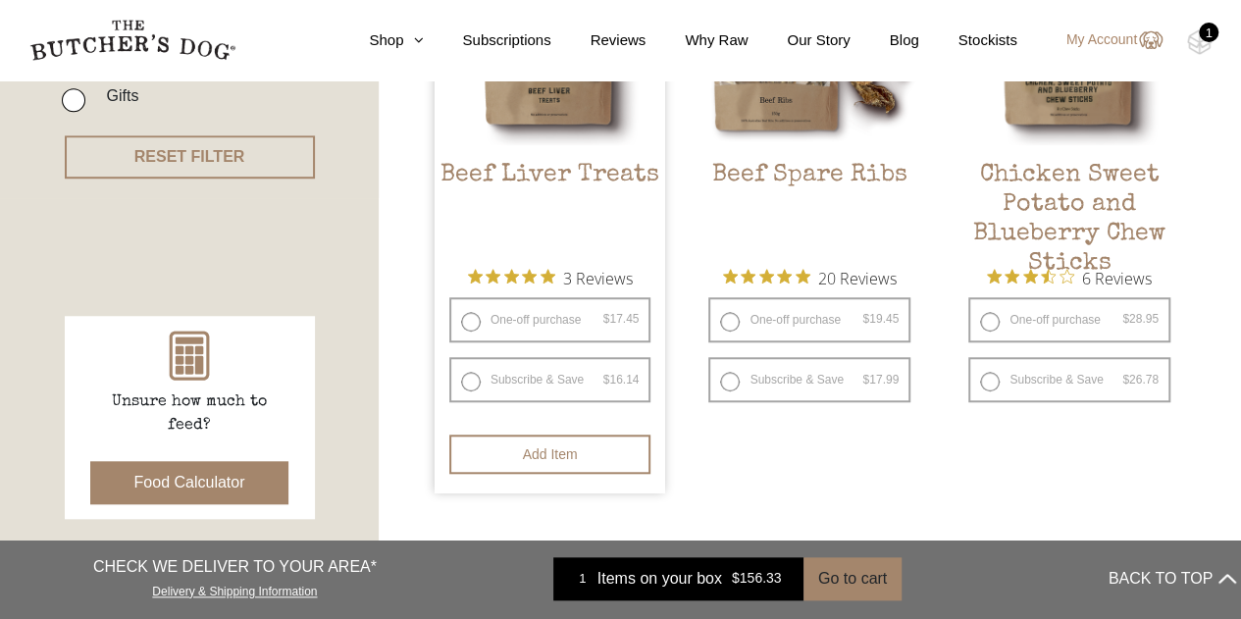
click at [473, 380] on label "Subscribe & Save $ 17.45 Original price was: $17.45. $ 16.14 Current price is: …" at bounding box center [550, 379] width 202 height 45
radio input "true"
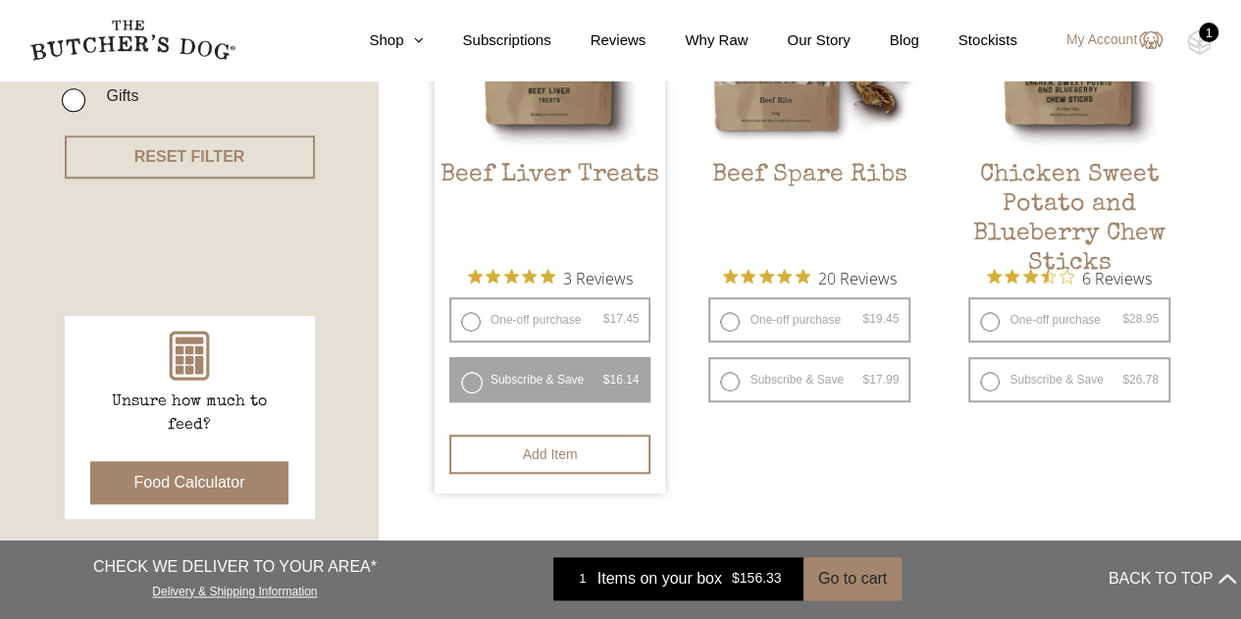
select select "2_week"
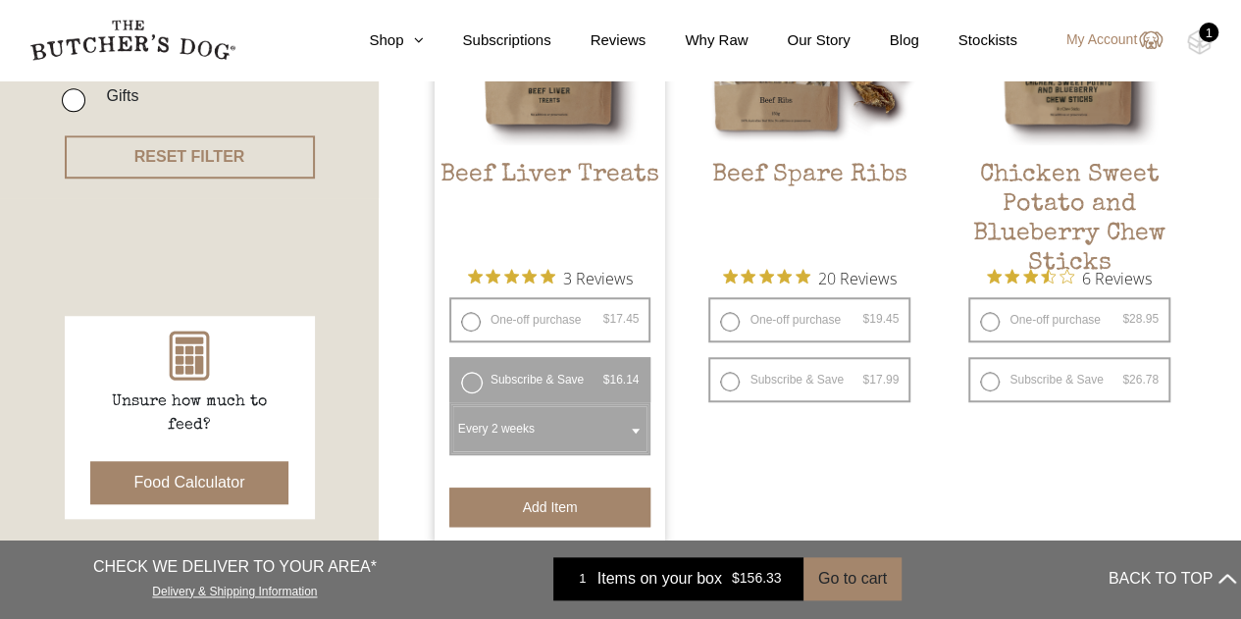
click at [544, 510] on button "Add item" at bounding box center [550, 507] width 202 height 39
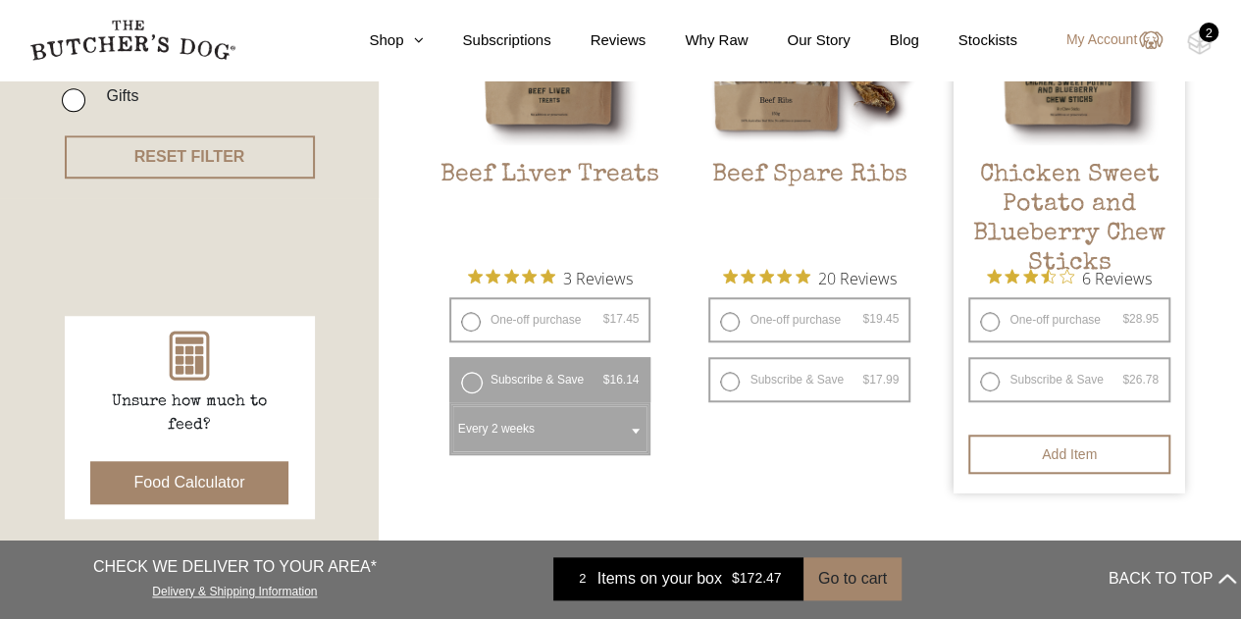
click at [993, 383] on label "Subscribe & Save $ 28.95 Original price was: $28.95. $ 26.78 Current price is: …" at bounding box center [1070, 379] width 202 height 45
radio input "true"
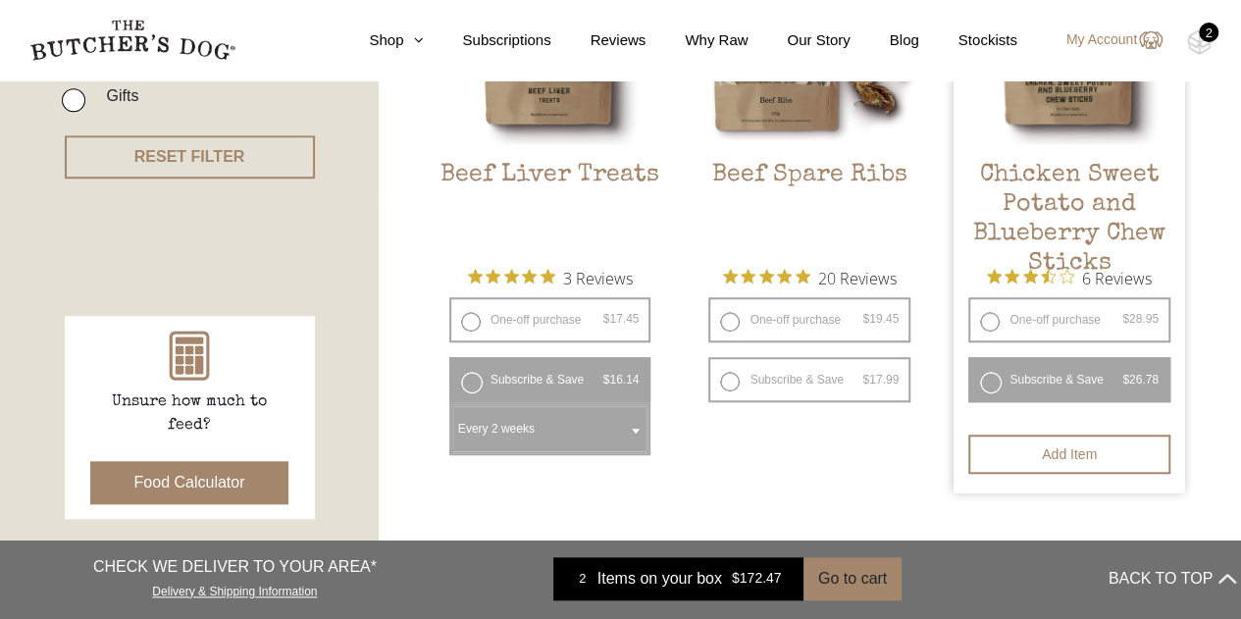
select select "2_week"
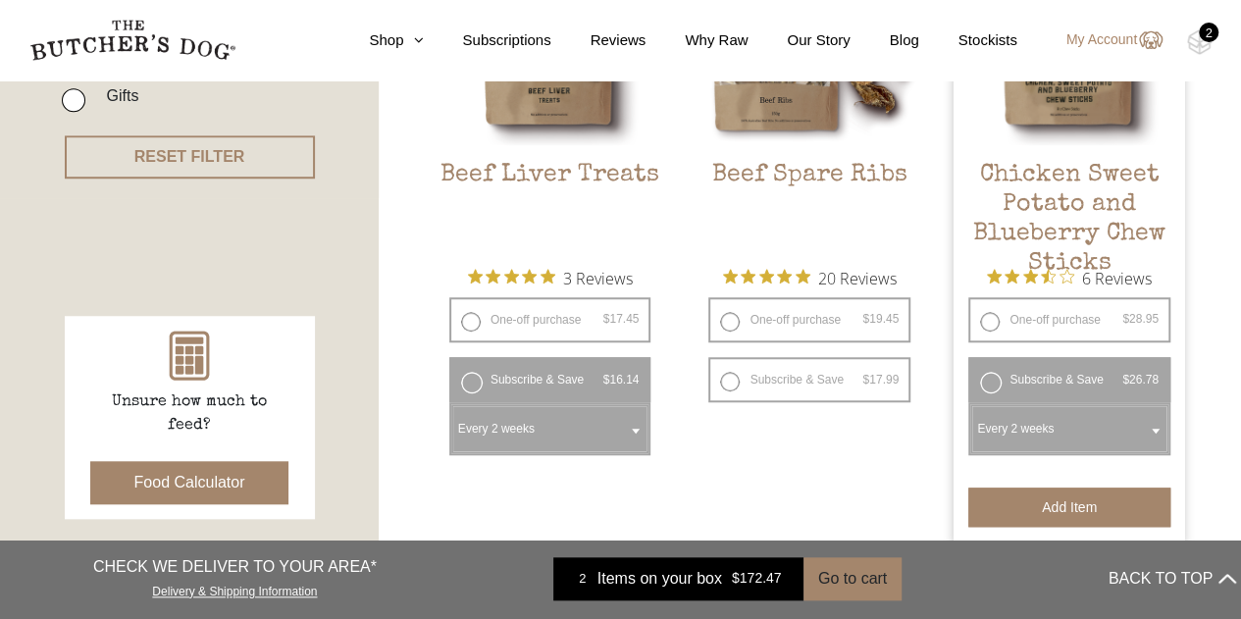
click at [1062, 505] on button "Add item" at bounding box center [1070, 507] width 202 height 39
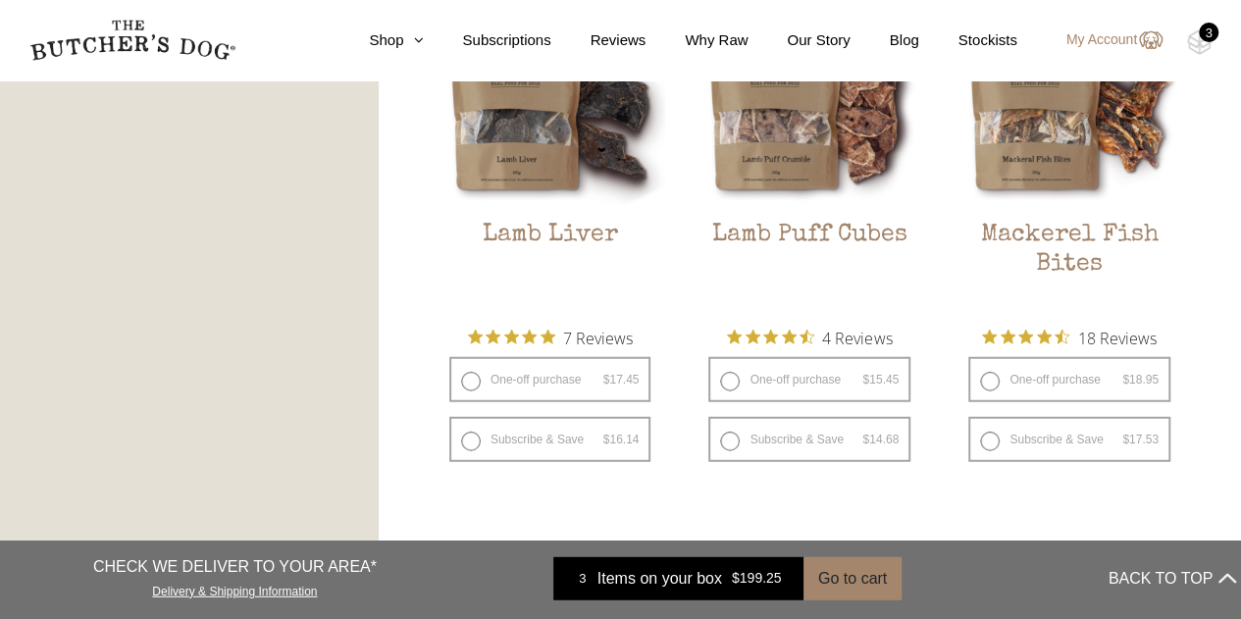
scroll to position [2618, 0]
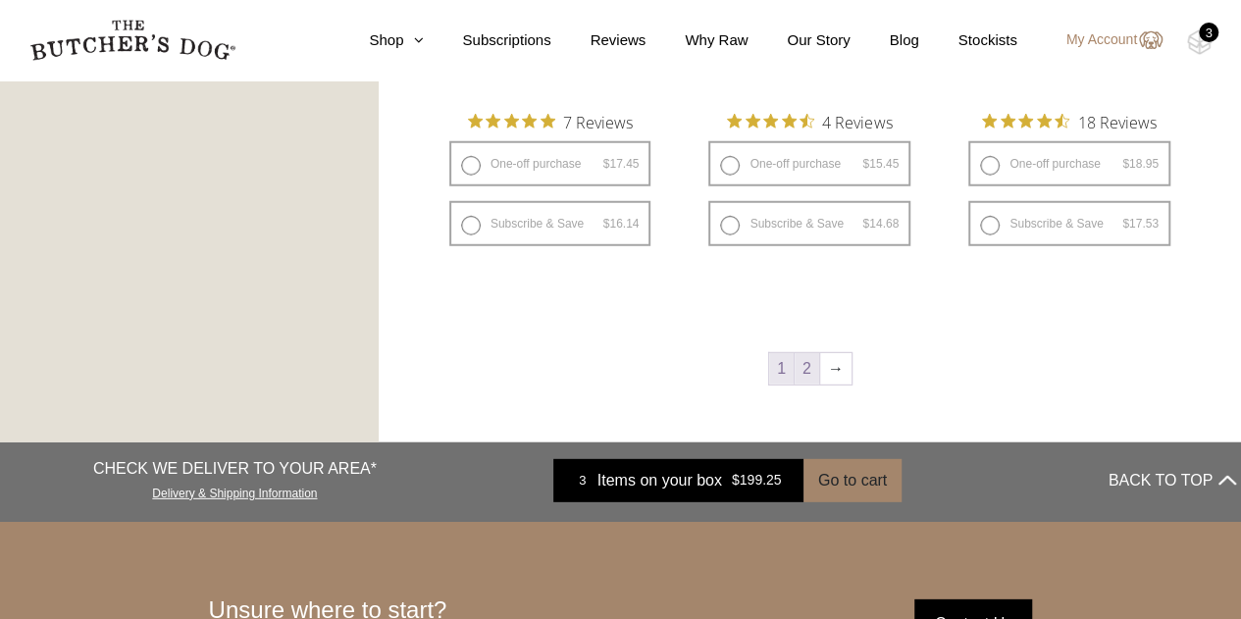
click at [808, 371] on link "2" at bounding box center [807, 368] width 25 height 31
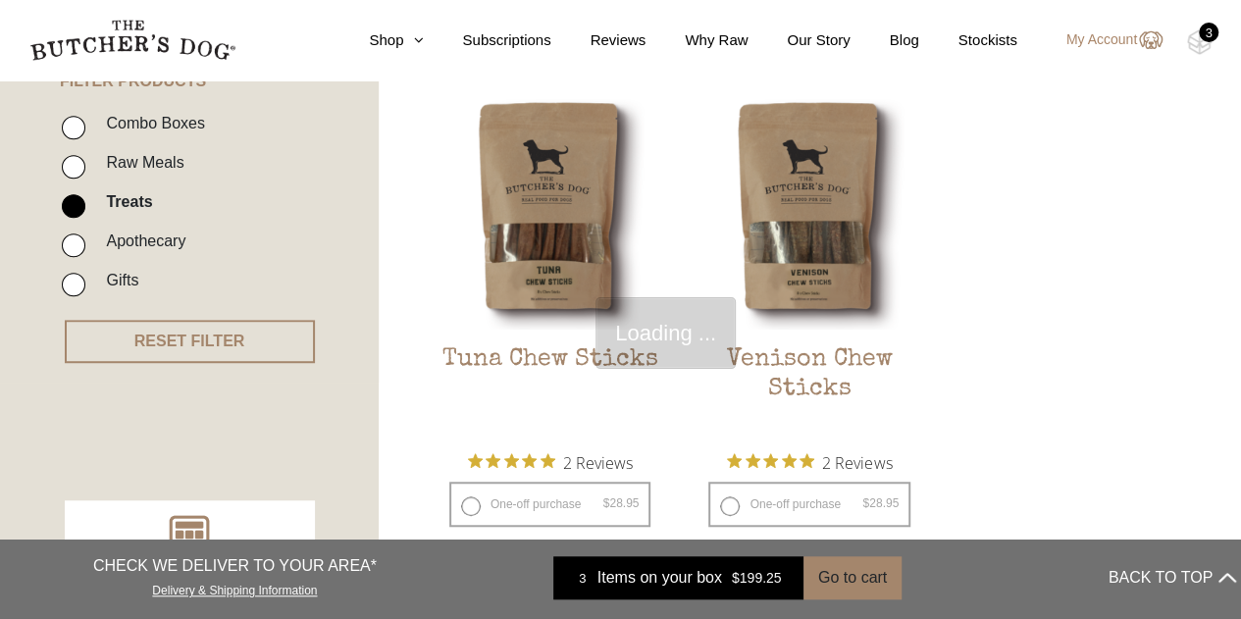
scroll to position [444, 0]
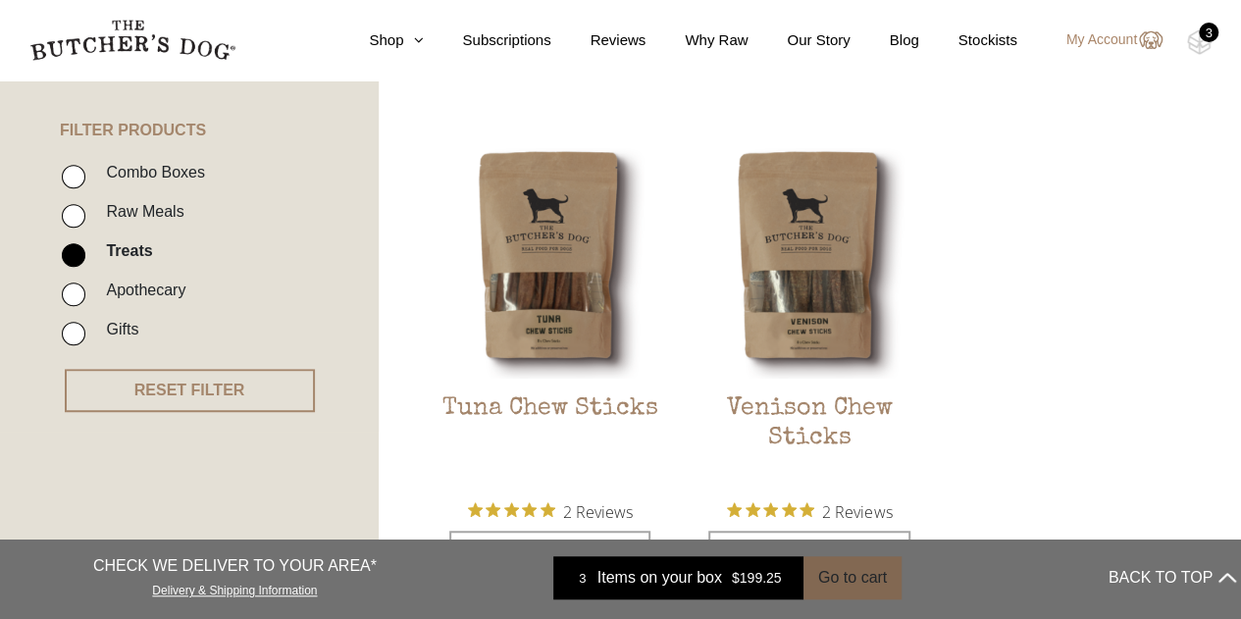
click at [835, 575] on button "Go to cart" at bounding box center [853, 578] width 98 height 43
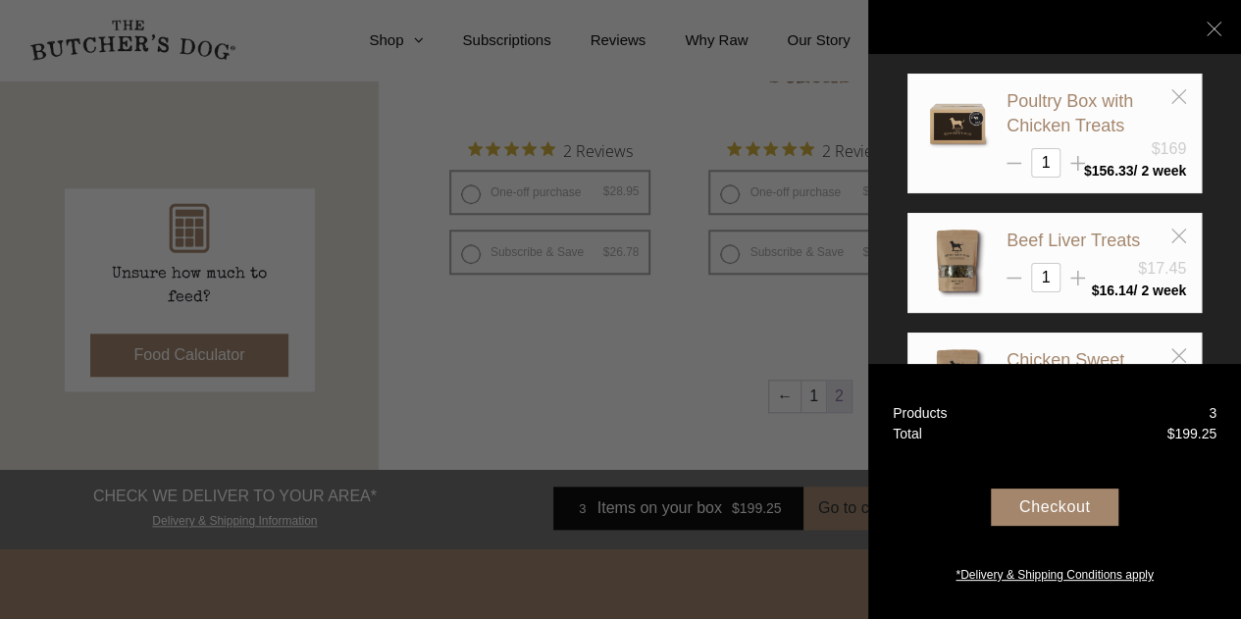
scroll to position [810, 0]
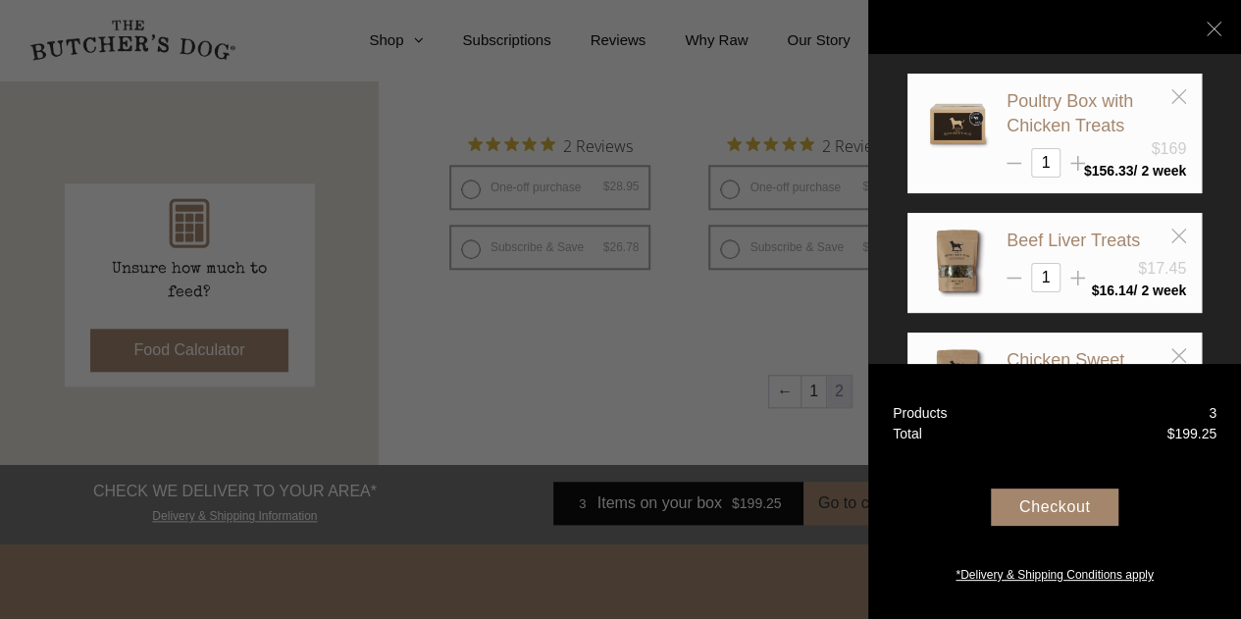
click at [1052, 507] on div "Checkout" at bounding box center [1055, 507] width 128 height 37
